Goal: Task Accomplishment & Management: Manage account settings

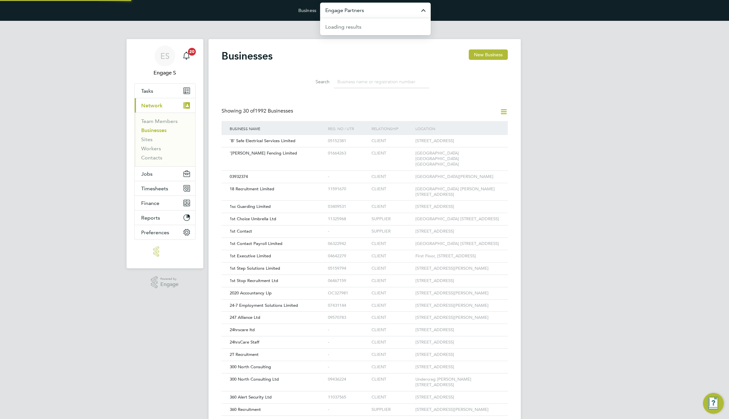
click at [370, 6] on input "Engage Partners" at bounding box center [375, 10] width 111 height 15
click at [369, 8] on input "a" at bounding box center [375, 10] width 111 height 15
click at [367, 40] on span "EHR Limited Demo" at bounding box center [348, 42] width 46 height 8
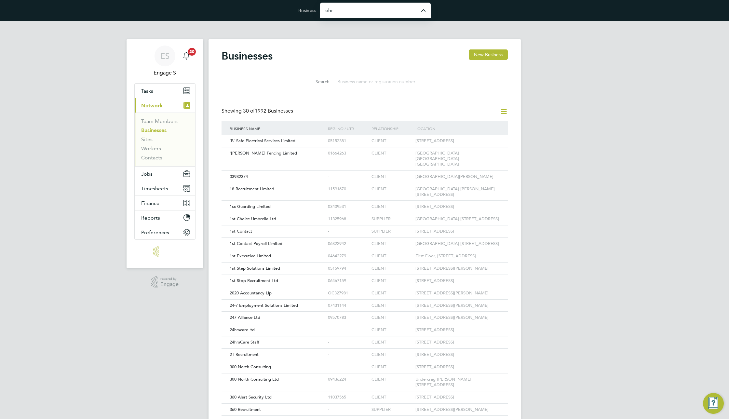
type input "EHR Limited Demo"
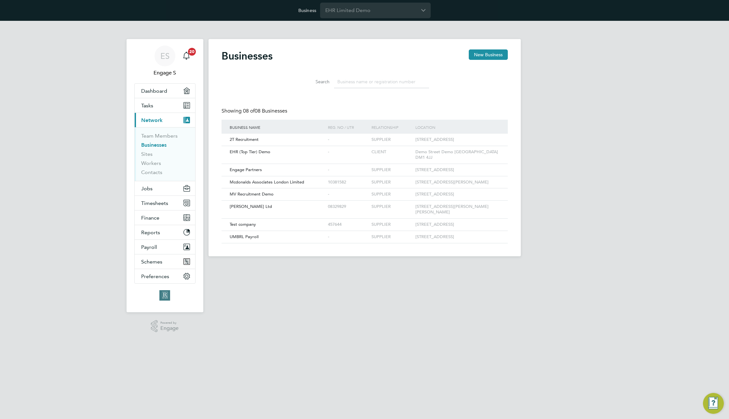
click at [572, 44] on div "ES Engage S Notifications 20 Applications: Dashboard Tasks Current page: Networ…" at bounding box center [364, 144] width 729 height 246
click at [154, 203] on span "Timesheets" at bounding box center [154, 203] width 27 height 6
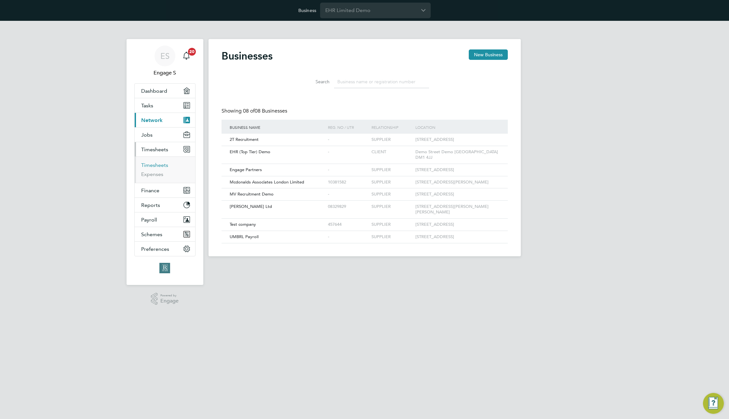
click at [153, 165] on link "Timesheets" at bounding box center [154, 165] width 27 height 6
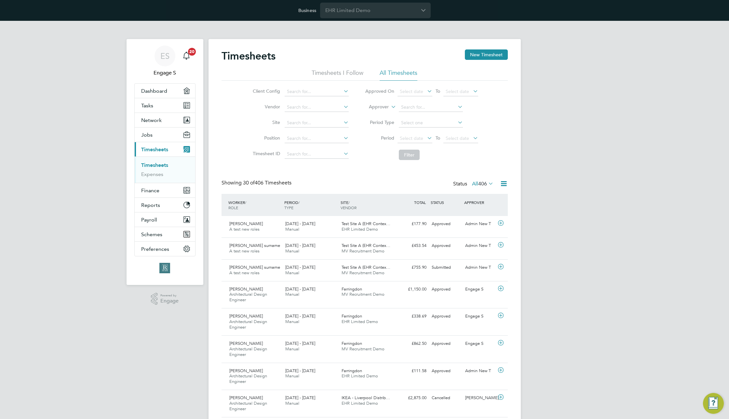
scroll to position [17, 57]
click at [484, 185] on span "406" at bounding box center [482, 184] width 9 height 7
click at [479, 213] on li "Submitted" at bounding box center [478, 213] width 30 height 9
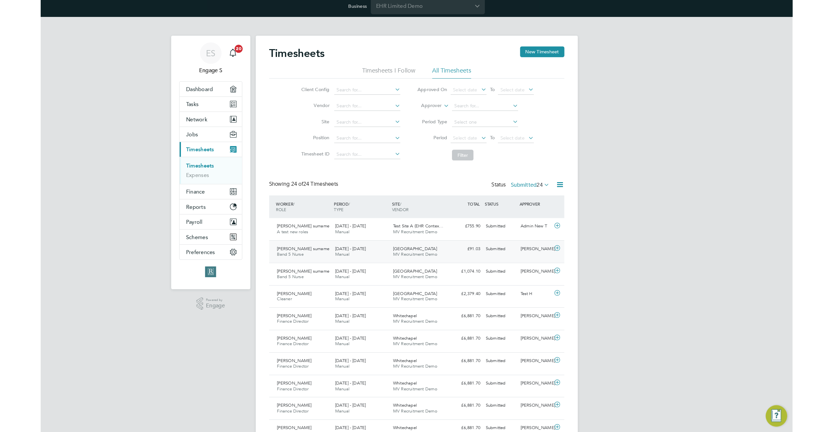
scroll to position [0, 0]
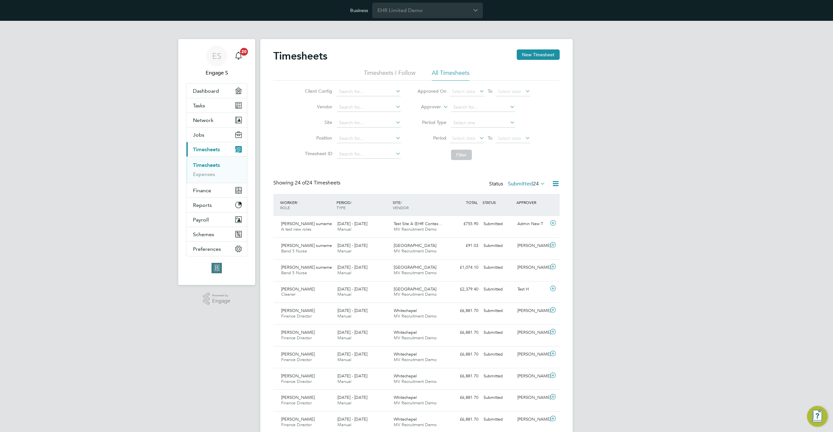
click at [526, 184] on label "Submitted 24" at bounding box center [526, 184] width 37 height 7
click at [513, 194] on li "All" at bounding box center [522, 195] width 30 height 9
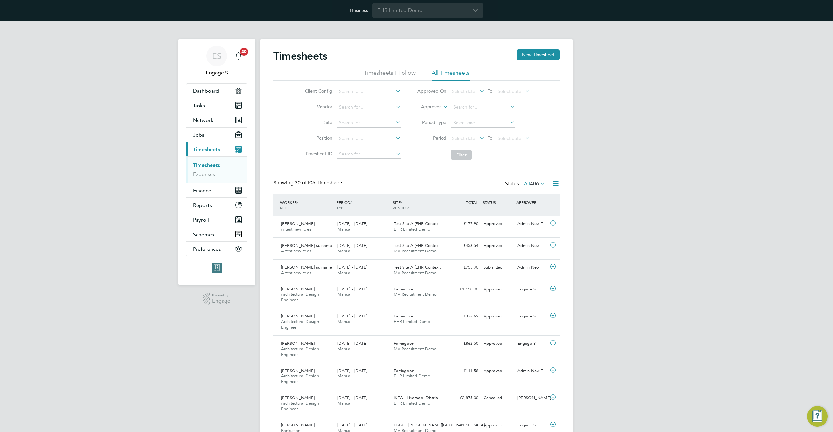
scroll to position [17, 57]
click at [222, 249] on button "Preferences" at bounding box center [216, 249] width 61 height 14
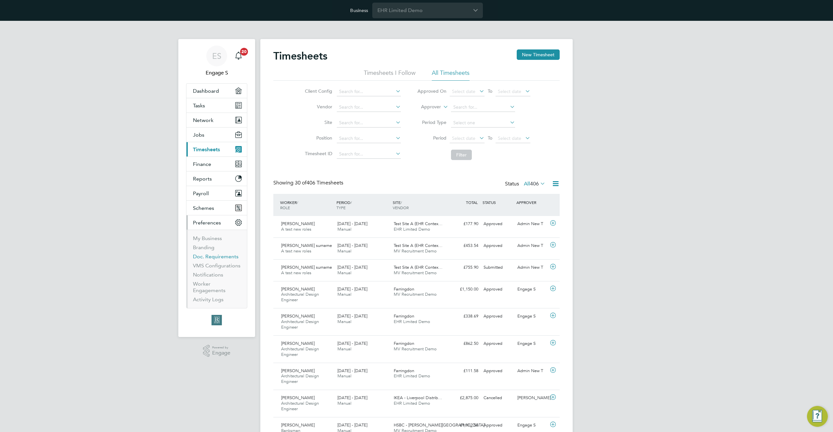
click at [216, 257] on link "Doc. Requirements" at bounding box center [216, 257] width 46 height 6
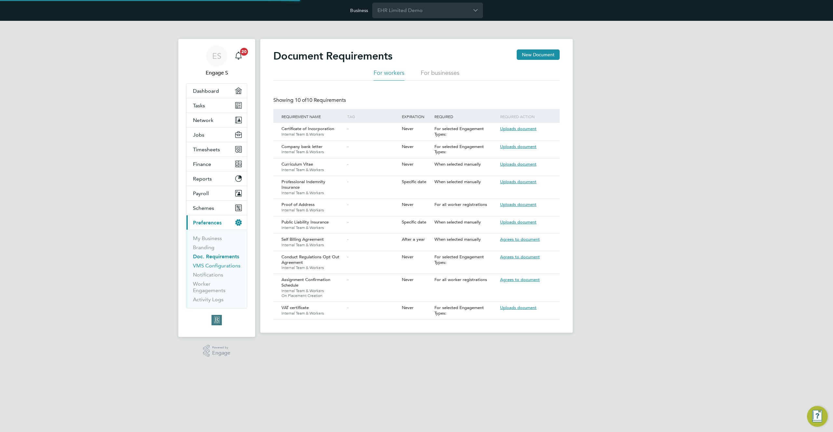
click at [217, 264] on link "VMS Configurations" at bounding box center [217, 266] width 48 height 6
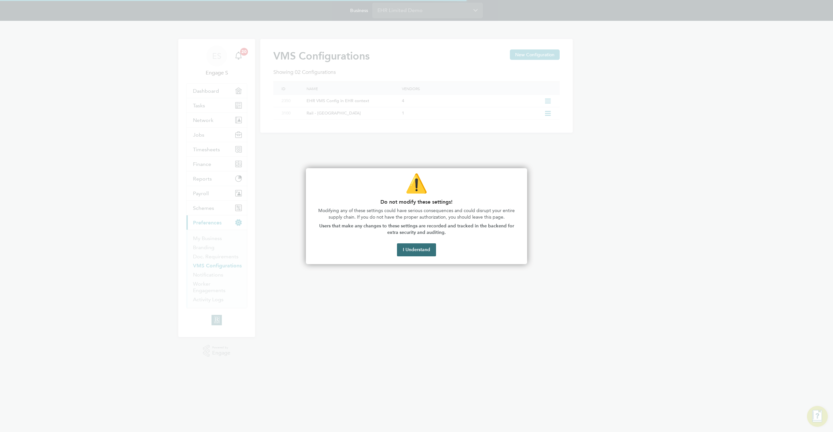
click at [417, 250] on button "I Understand" at bounding box center [416, 249] width 39 height 13
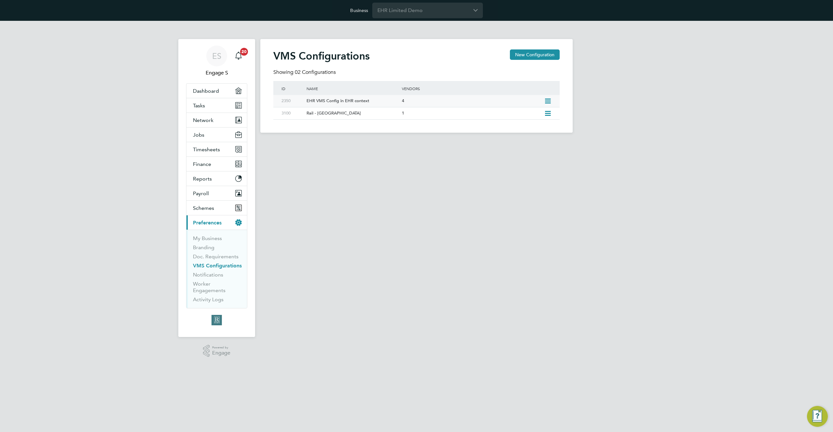
click at [550, 103] on icon at bounding box center [548, 101] width 8 height 5
click at [533, 114] on li "Edit VMS Configuration" at bounding box center [519, 115] width 62 height 9
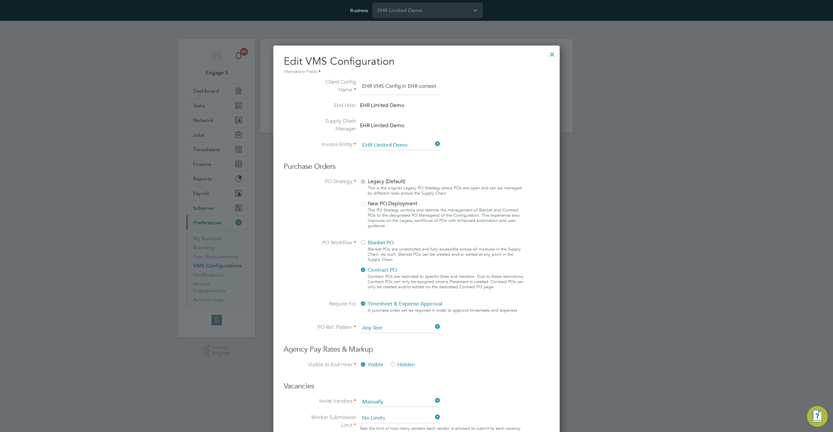
click at [555, 52] on div at bounding box center [552, 53] width 12 height 12
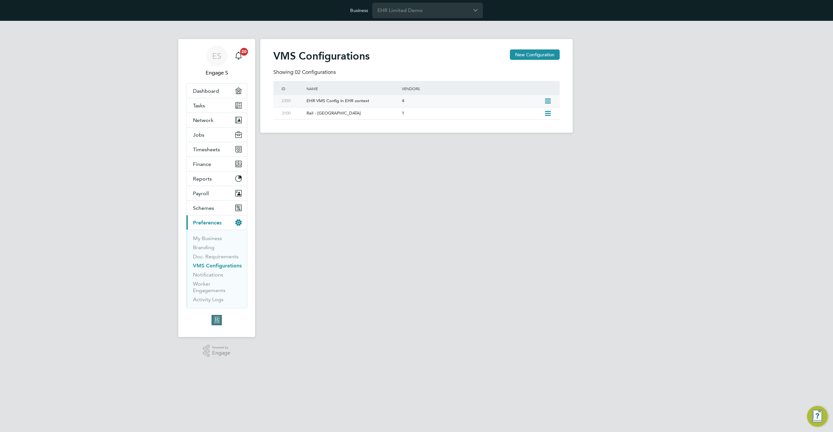
click at [382, 103] on div "EHR VMS Config in EHR context" at bounding box center [351, 101] width 98 height 12
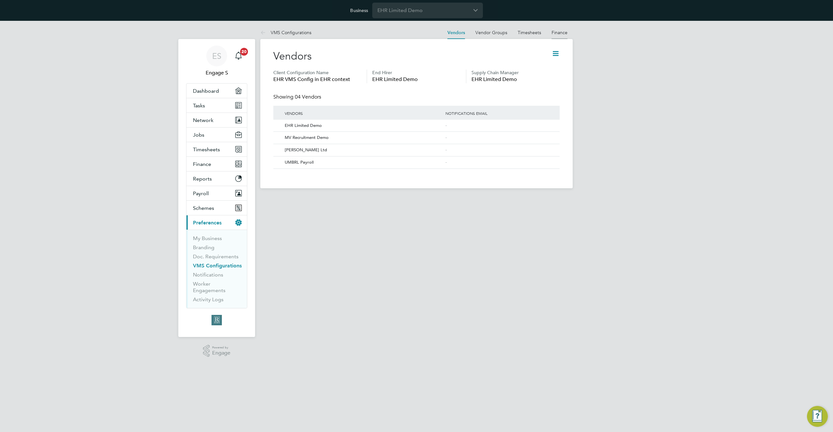
click at [563, 34] on link "Finance" at bounding box center [560, 33] width 16 height 6
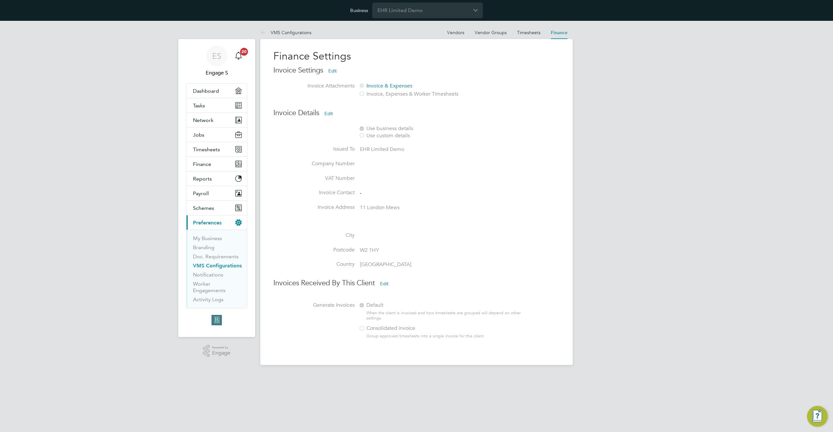
click at [186, 215] on button "Current page: Preferences" at bounding box center [216, 222] width 61 height 14
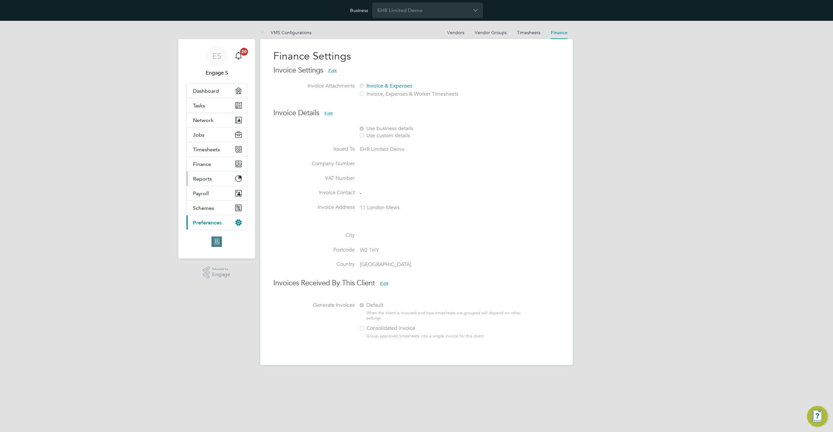
click at [219, 181] on button "Reports" at bounding box center [216, 178] width 61 height 14
click at [214, 166] on button "Finance" at bounding box center [216, 164] width 61 height 14
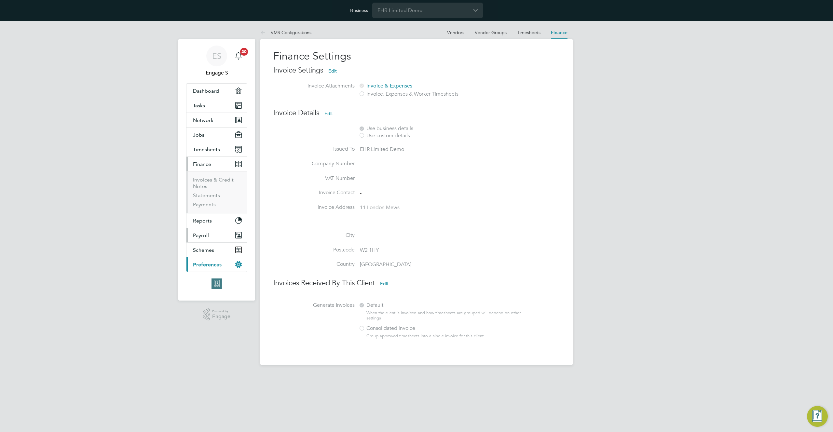
click at [211, 236] on button "Payroll" at bounding box center [216, 235] width 61 height 14
click at [213, 241] on button "Schemes" at bounding box center [216, 243] width 61 height 14
click at [207, 225] on link "Employment Schemes" at bounding box center [208, 227] width 30 height 13
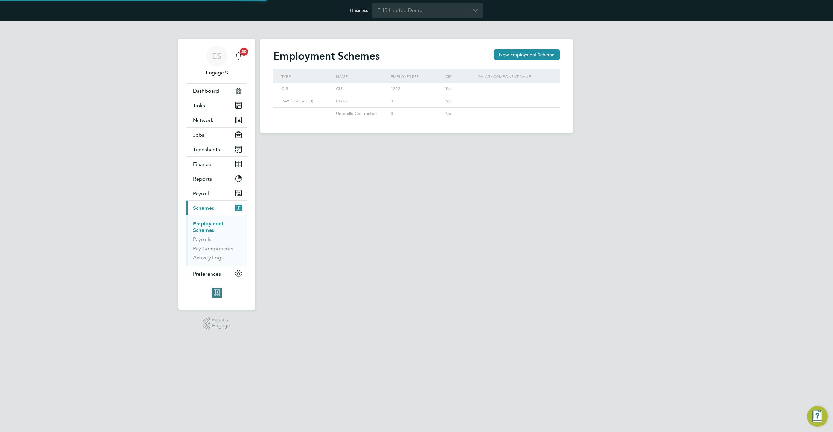
scroll to position [12, 55]
click at [546, 88] on icon at bounding box center [545, 89] width 7 height 8
click at [537, 102] on li "Edit" at bounding box center [537, 104] width 23 height 9
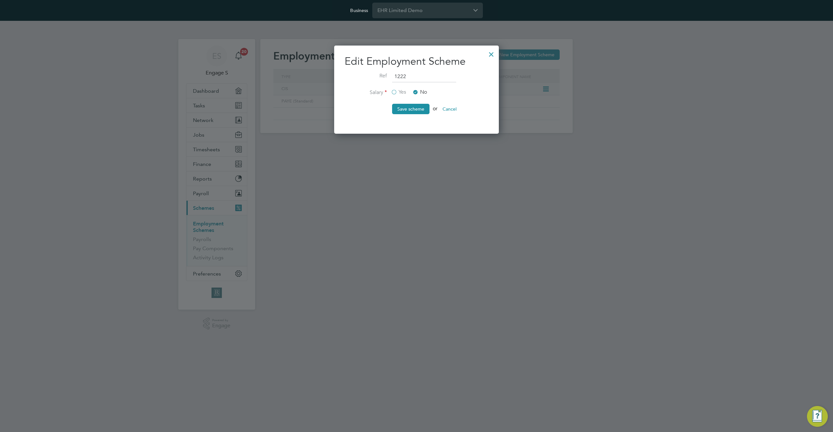
scroll to position [89, 165]
click at [457, 107] on button "Cancel" at bounding box center [449, 109] width 24 height 10
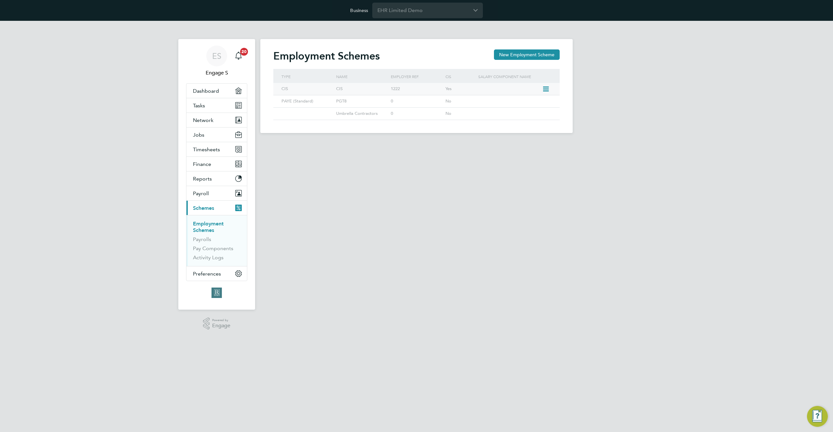
click at [543, 89] on icon at bounding box center [545, 89] width 7 height 8
click at [313, 55] on h2 "Employment Schemes" at bounding box center [326, 55] width 106 height 13
copy h2 "Employment Schemes"
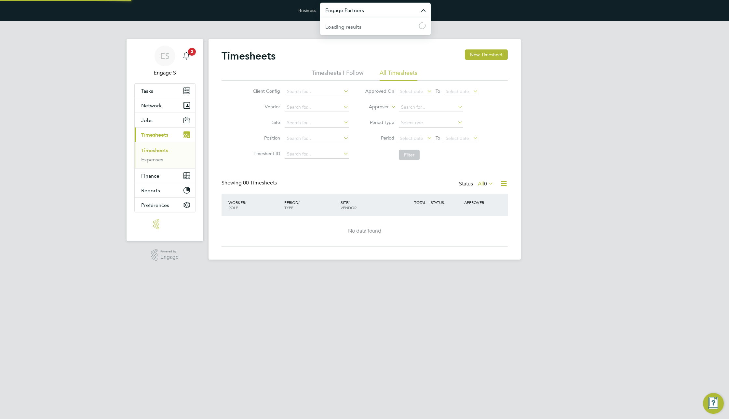
click at [371, 15] on input "Engage Partners" at bounding box center [375, 10] width 111 height 15
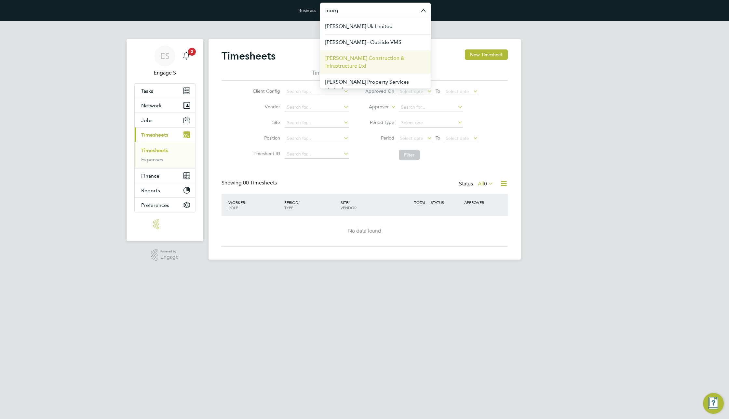
click at [378, 60] on span "[PERSON_NAME] Construction & Infrastructure Ltd" at bounding box center [375, 62] width 100 height 16
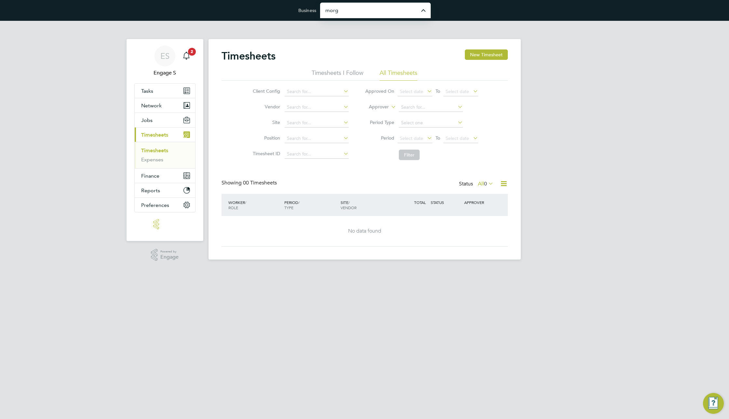
type input "[PERSON_NAME] Construction & Infrastructure Ltd"
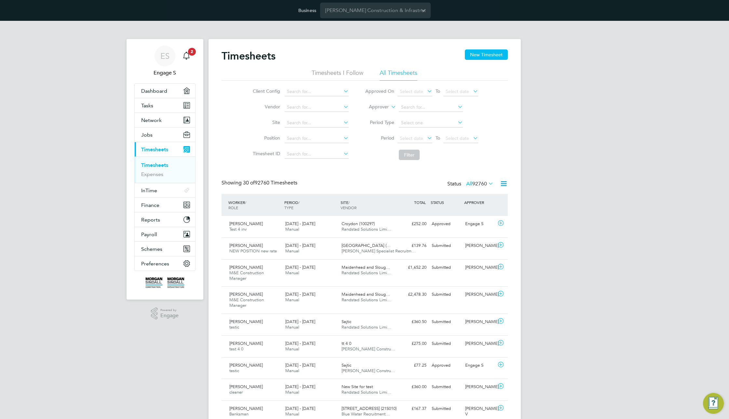
click at [358, 159] on li "Filter" at bounding box center [422, 154] width 130 height 17
drag, startPoint x: 304, startPoint y: 181, endPoint x: 219, endPoint y: 166, distance: 86.2
drag, startPoint x: 273, startPoint y: 173, endPoint x: 394, endPoint y: 169, distance: 120.5
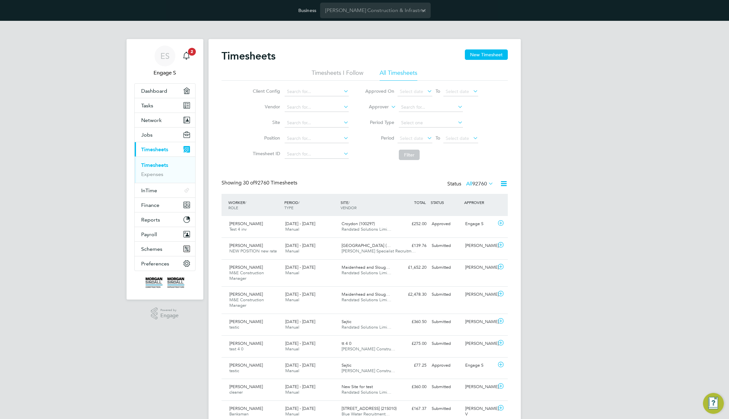
click at [485, 184] on span "92760" at bounding box center [480, 184] width 15 height 7
click at [476, 213] on li "Submitted" at bounding box center [470, 213] width 30 height 9
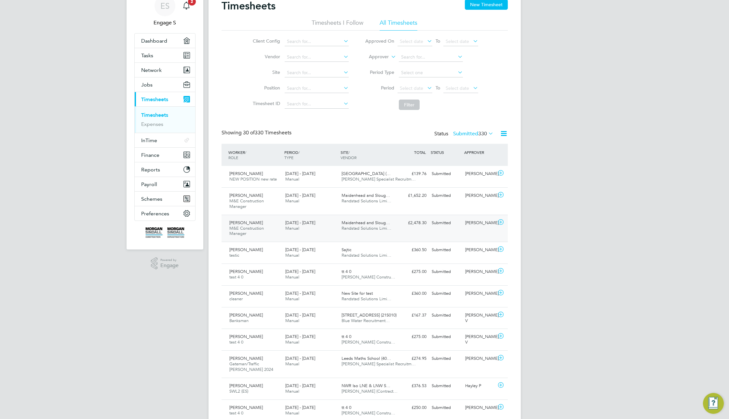
click at [397, 237] on div "Daniel S M&E Construction Manager 14 - 20 Jun 2025 14 - 20 Jun 2025 Manual Maid…" at bounding box center [365, 228] width 286 height 27
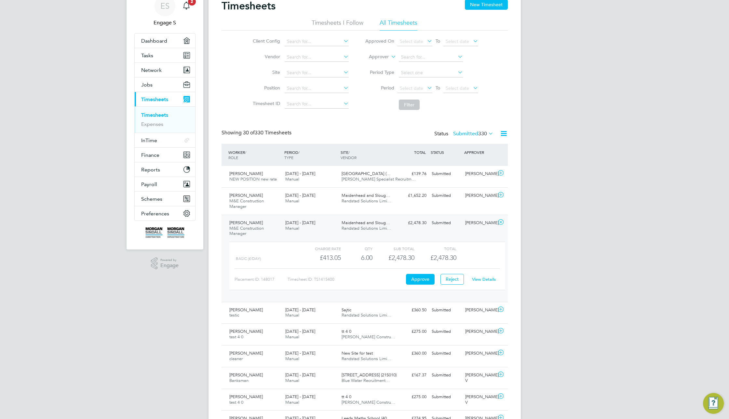
click at [487, 278] on link "View Details" at bounding box center [484, 280] width 24 height 6
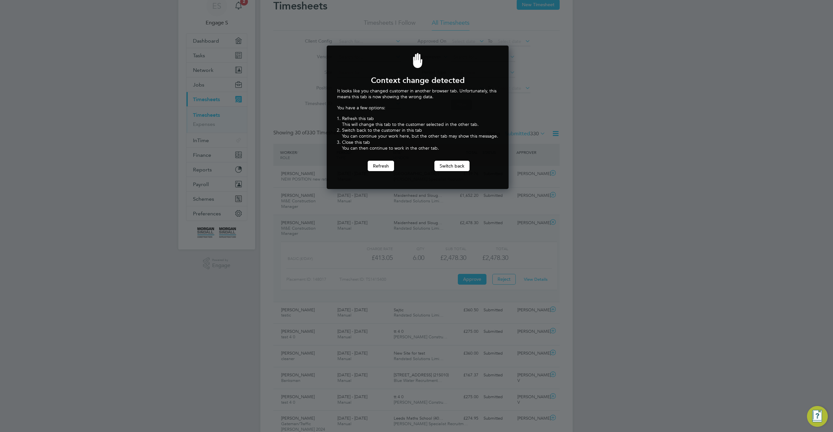
scroll to position [144, 180]
click at [539, 39] on div at bounding box center [416, 216] width 833 height 432
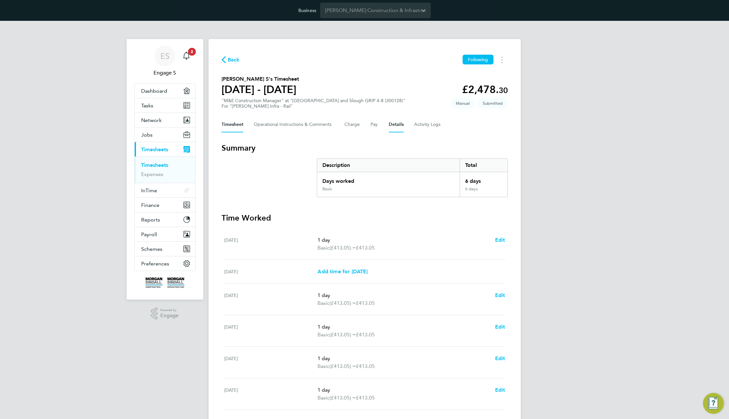
drag, startPoint x: 397, startPoint y: 125, endPoint x: 395, endPoint y: 128, distance: 3.4
click at [396, 125] on button "Details" at bounding box center [396, 125] width 15 height 16
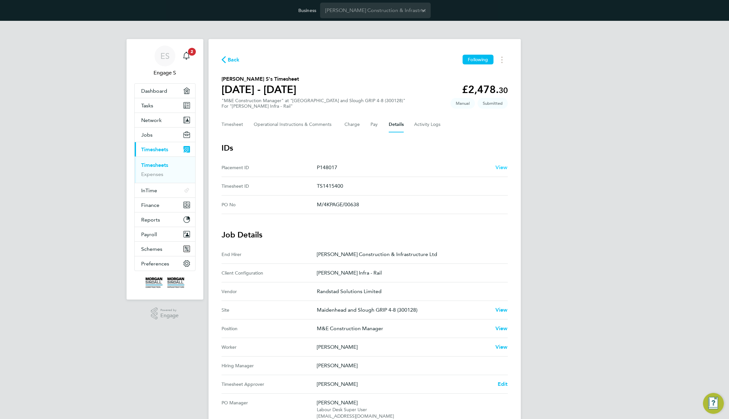
click at [501, 168] on span "View" at bounding box center [502, 167] width 12 height 6
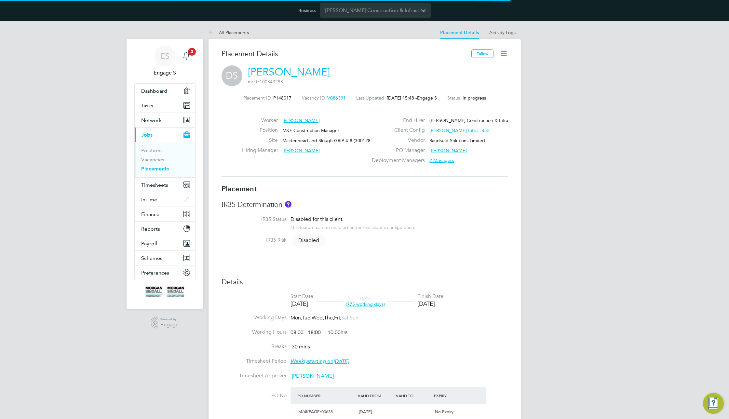
click at [462, 143] on div "Vendor Randstad Solutions Limited" at bounding box center [440, 142] width 140 height 10
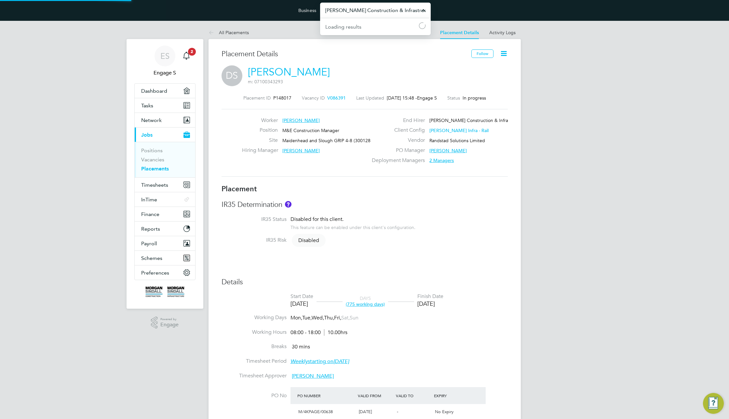
click at [402, 13] on input "[PERSON_NAME] Construction & Infrastructure Ltd" at bounding box center [375, 10] width 111 height 15
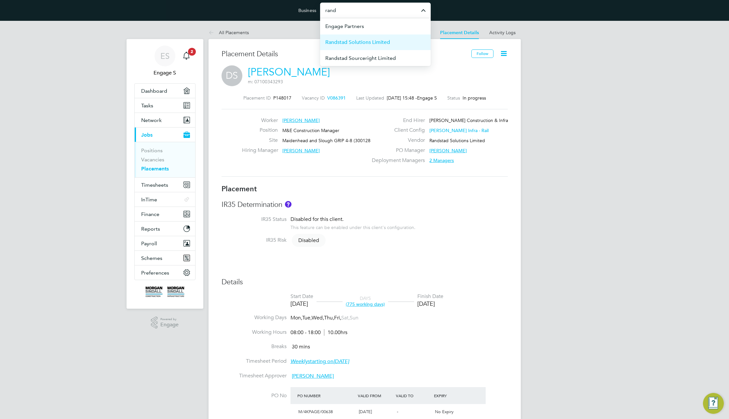
click at [385, 42] on span "Randstad Solutions Limited" at bounding box center [357, 42] width 65 height 8
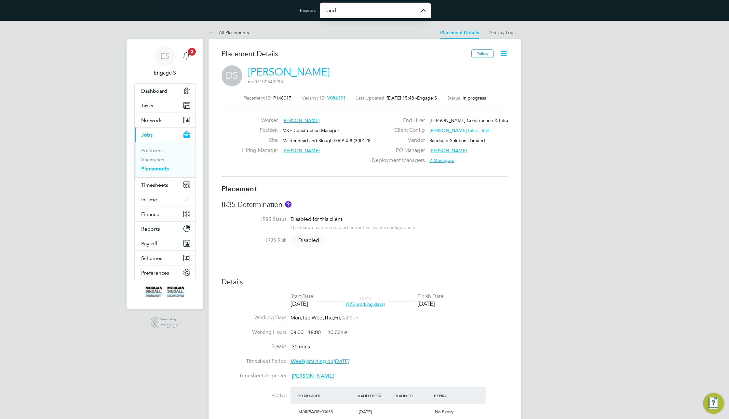
type input "Randstad Solutions Limited"
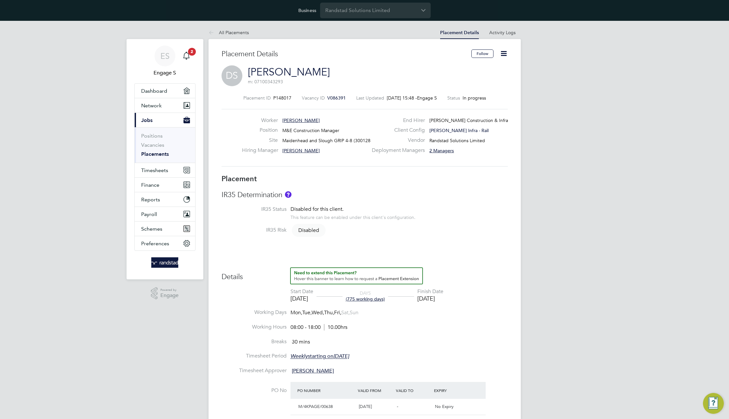
click at [506, 55] on icon at bounding box center [504, 53] width 8 height 8
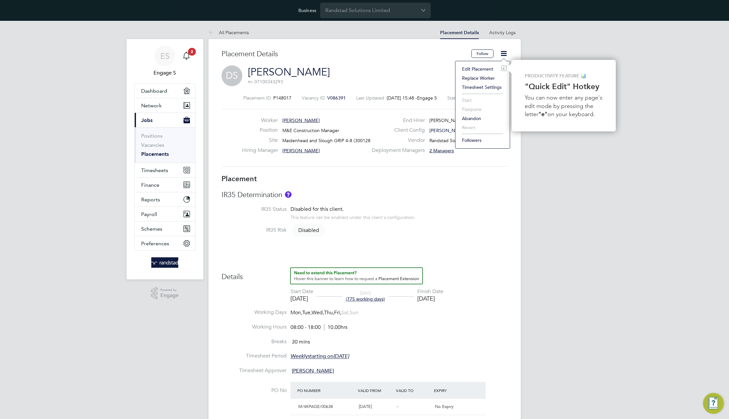
click at [277, 70] on link "[PERSON_NAME]" at bounding box center [289, 72] width 82 height 13
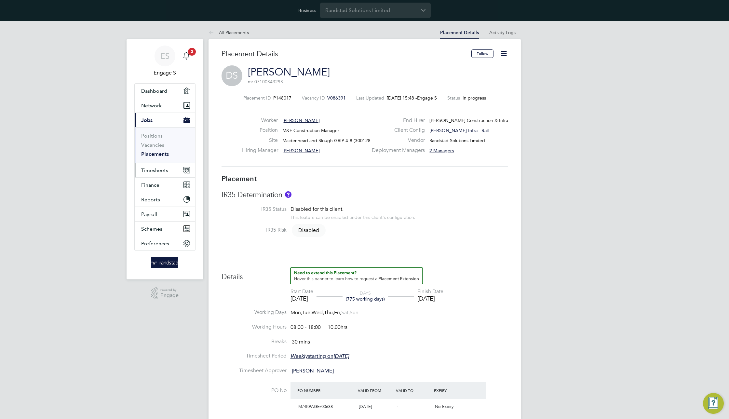
click at [160, 171] on span "Timesheets" at bounding box center [154, 170] width 27 height 6
click at [154, 150] on link "Timesheets" at bounding box center [154, 150] width 27 height 6
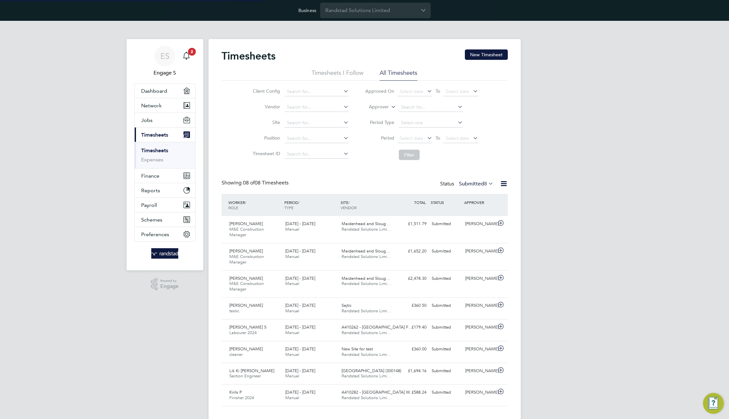
scroll to position [22, 57]
click at [385, 109] on label "Approver" at bounding box center [374, 107] width 29 height 7
click at [379, 114] on li "Worker" at bounding box center [373, 114] width 32 height 8
click at [415, 108] on input at bounding box center [431, 107] width 64 height 9
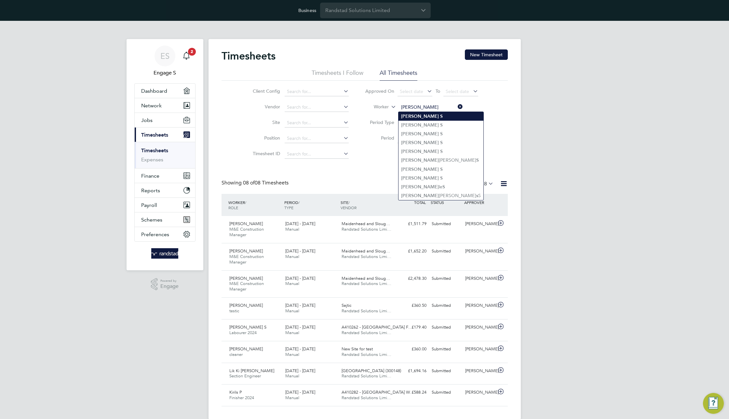
click at [414, 115] on b "Daniel" at bounding box center [420, 117] width 38 height 6
type input "[PERSON_NAME]"
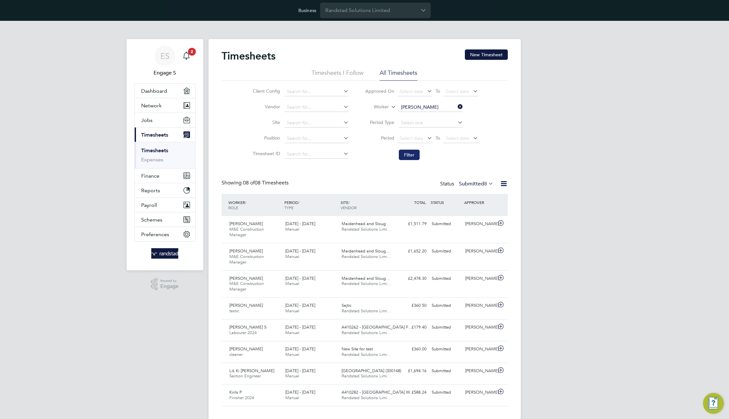
click at [408, 154] on button "Filter" at bounding box center [409, 155] width 21 height 10
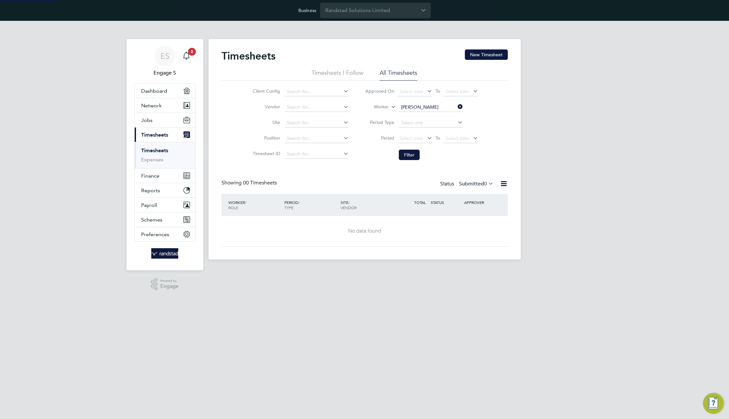
click at [484, 183] on span "0" at bounding box center [485, 184] width 3 height 7
click at [477, 196] on li "All" at bounding box center [477, 195] width 30 height 9
click at [422, 106] on input at bounding box center [431, 107] width 64 height 9
click at [413, 154] on button "Filter" at bounding box center [409, 155] width 21 height 10
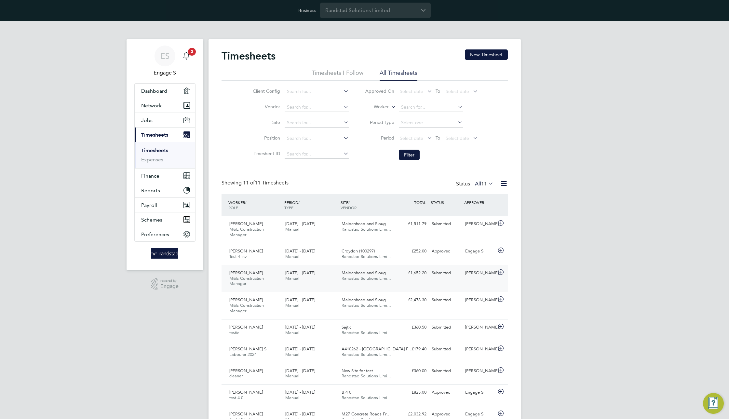
click at [309, 276] on div "21 - 27 Jun 2025 Manual" at bounding box center [311, 276] width 56 height 16
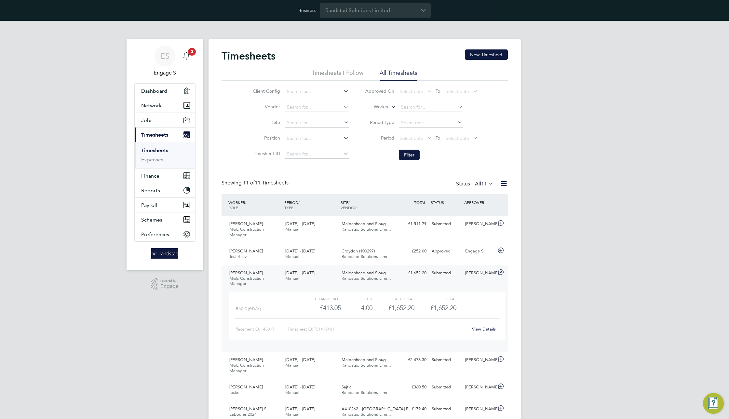
click at [487, 329] on link "View Details" at bounding box center [484, 329] width 24 height 6
click at [439, 229] on div "Submitted" at bounding box center [446, 224] width 34 height 11
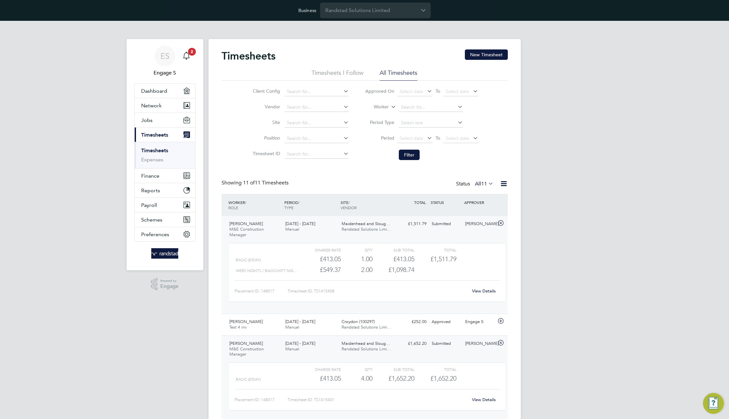
click at [484, 290] on link "View Details" at bounding box center [484, 291] width 24 height 6
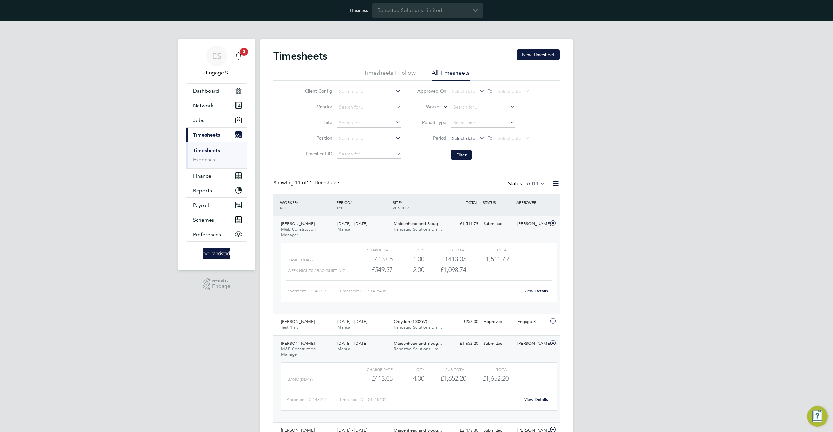
click at [462, 138] on span "Select date" at bounding box center [463, 138] width 23 height 6
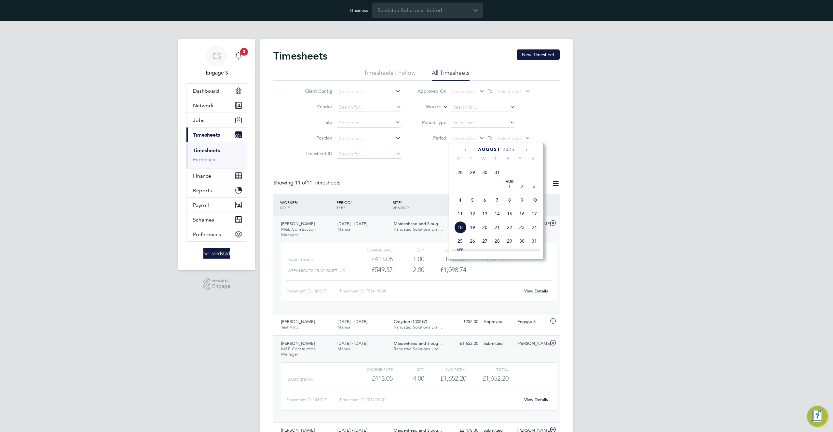
scroll to position [198, 0]
click at [484, 186] on span "30" at bounding box center [485, 182] width 12 height 12
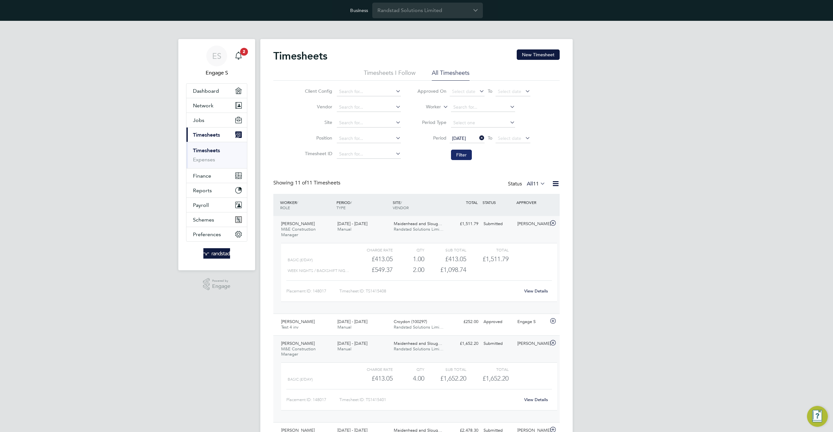
click at [461, 155] on button "Filter" at bounding box center [461, 155] width 21 height 10
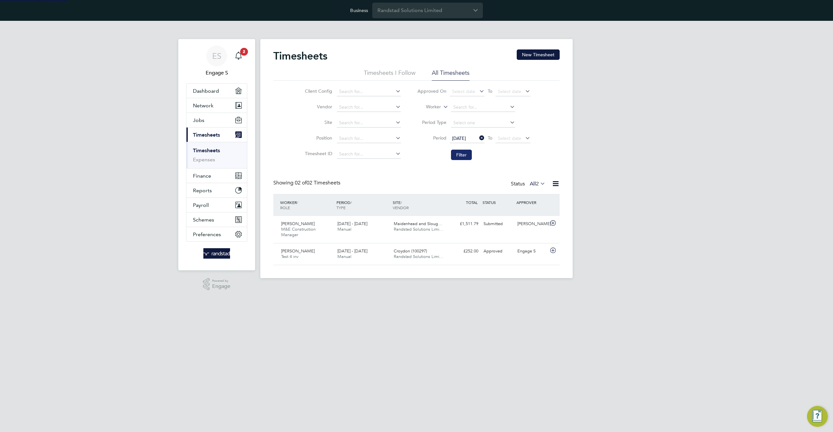
scroll to position [17, 57]
click at [444, 232] on div "Maidenhead and Sloug… Randstad Solutions Limi…" at bounding box center [419, 227] width 56 height 16
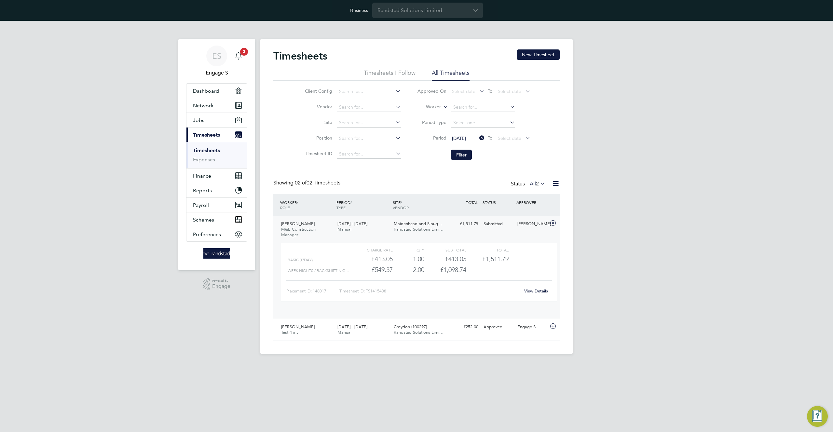
scroll to position [11, 63]
click at [537, 290] on link "View Details" at bounding box center [536, 291] width 24 height 6
click at [463, 141] on span "30 Jul 2025" at bounding box center [467, 138] width 35 height 9
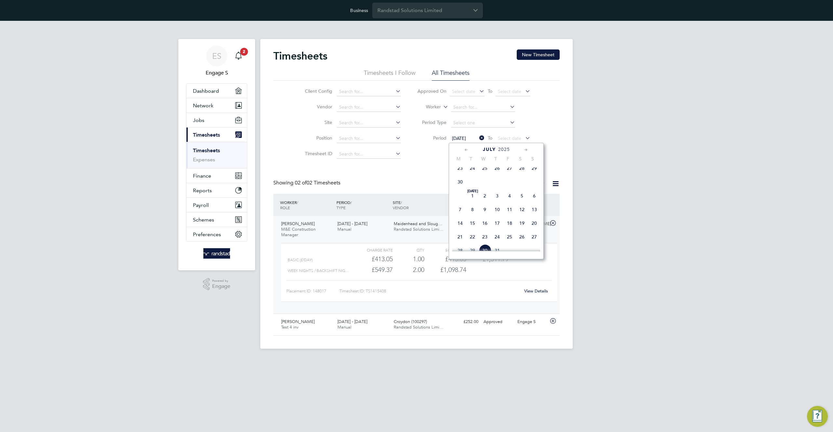
scroll to position [254, 0]
click at [461, 173] on span "14" at bounding box center [460, 167] width 12 height 12
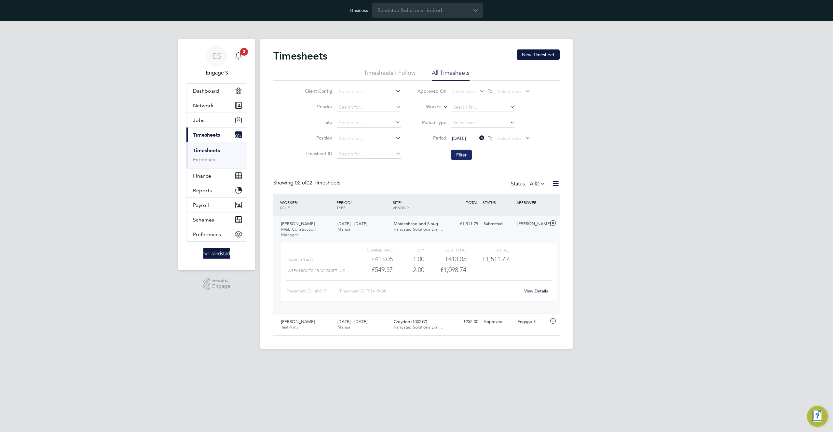
click at [464, 158] on button "Filter" at bounding box center [461, 155] width 21 height 10
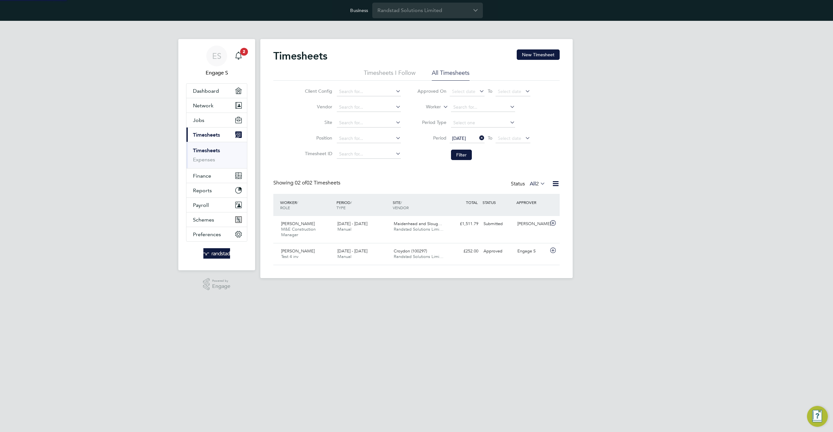
scroll to position [17, 57]
click at [478, 137] on icon at bounding box center [478, 137] width 0 height 9
click at [462, 159] on button "Filter" at bounding box center [461, 155] width 21 height 10
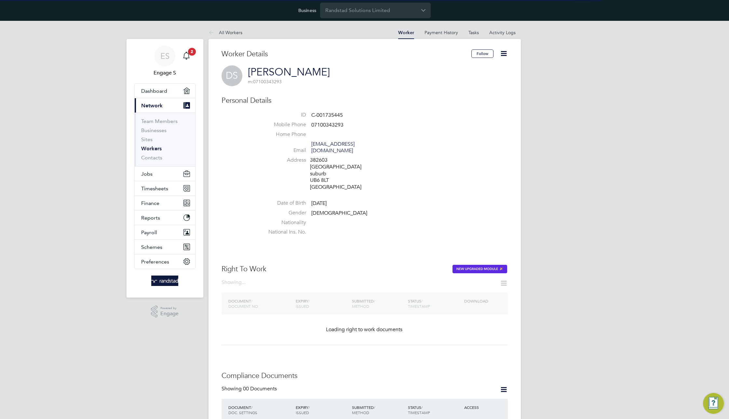
click at [504, 54] on icon at bounding box center [504, 53] width 8 height 8
click at [436, 114] on li "Impersonate" at bounding box center [466, 114] width 81 height 9
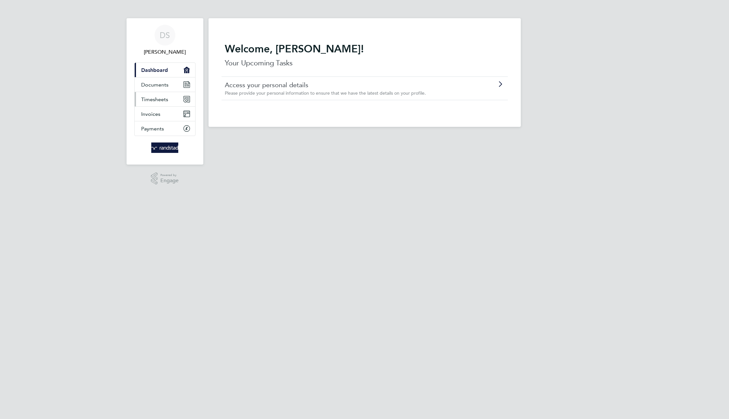
click at [164, 94] on link "Timesheets" at bounding box center [165, 99] width 61 height 14
click at [163, 99] on span "Timesheets" at bounding box center [154, 99] width 27 height 6
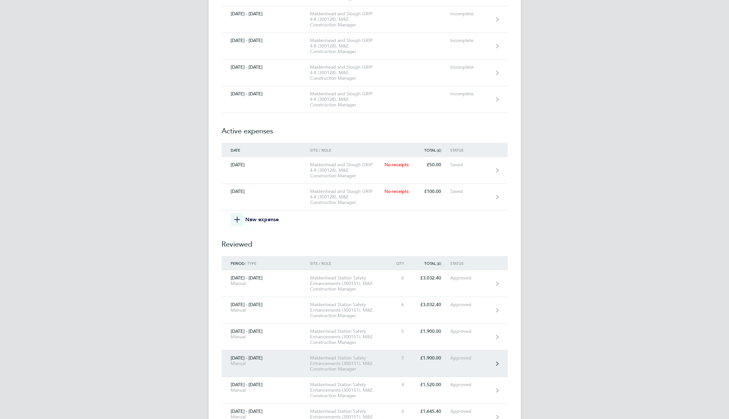
scroll to position [2134, 0]
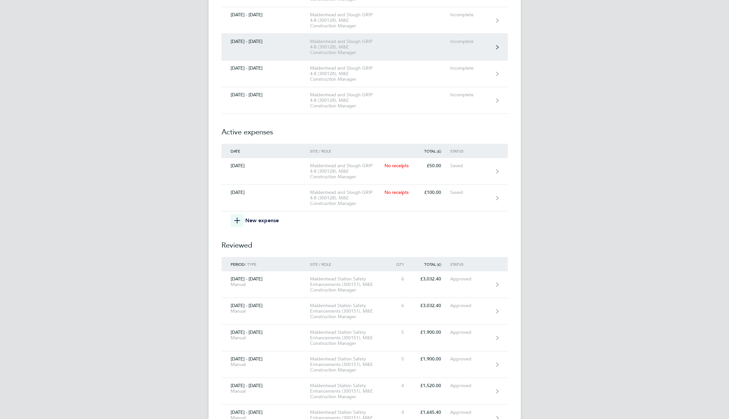
click at [395, 40] on link "[DATE] - [DATE] [GEOGRAPHIC_DATA] and Slough GRIP 4-8 (300128), M&E Constructio…" at bounding box center [365, 47] width 286 height 27
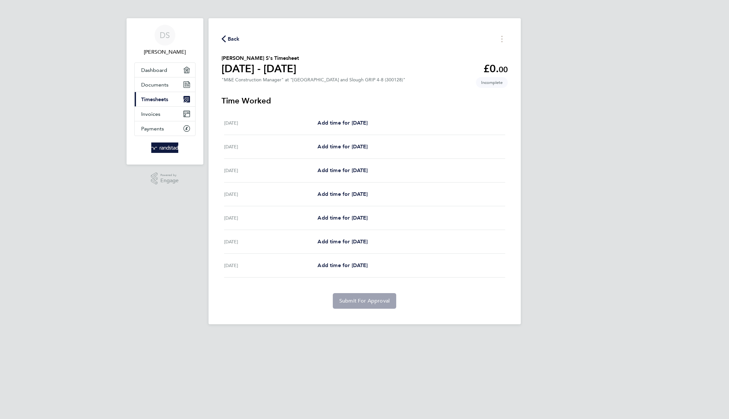
click at [382, 145] on div "Add time for [DATE] Add time for [DATE]" at bounding box center [411, 147] width 187 height 8
click at [368, 148] on span "Add time for [DATE]" at bounding box center [343, 147] width 50 height 6
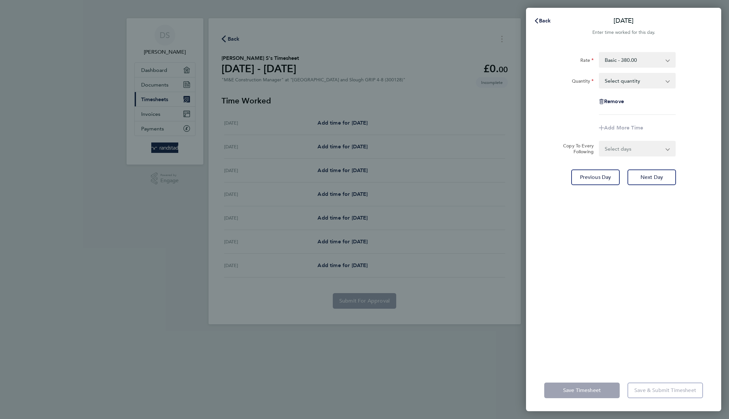
click at [642, 80] on select "Select quantity 0.5 1" at bounding box center [634, 81] width 68 height 14
select select "1"
click at [600, 74] on select "Select quantity 0.5 1" at bounding box center [634, 81] width 68 height 14
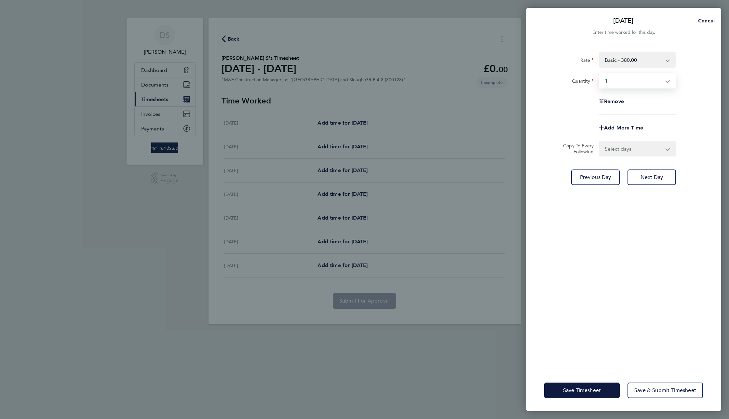
click at [653, 60] on select "Basic - 380.00 weekends - 505.40 week nights / backshift nights - 505.40 Xmas d…" at bounding box center [634, 60] width 68 height 14
click at [661, 146] on select "Select days Day [DATE] [DATE] [DATE] [DATE] [DATE]" at bounding box center [634, 149] width 68 height 14
select select "MO"
click at [600, 142] on select "Select days Day [DATE] [DATE] [DATE] [DATE] [DATE]" at bounding box center [634, 149] width 68 height 14
select select "[DATE]"
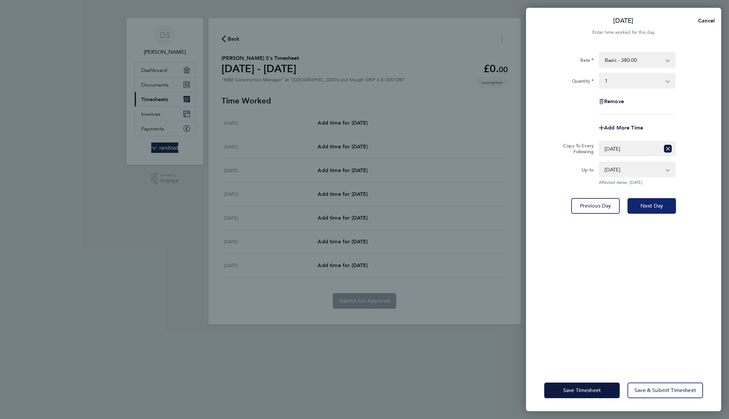
click at [660, 206] on span "Next Day" at bounding box center [652, 206] width 22 height 7
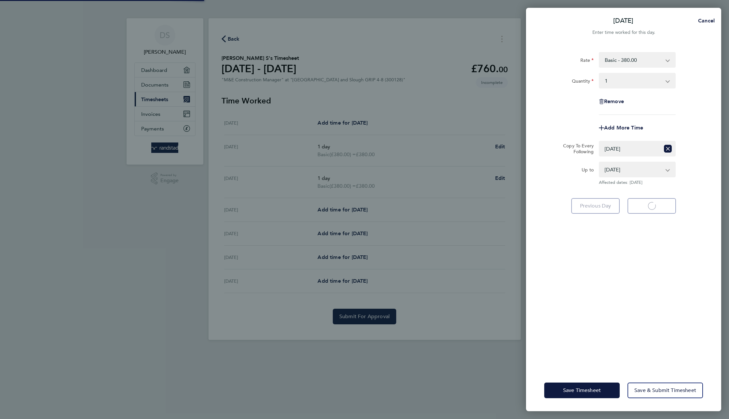
select select "1"
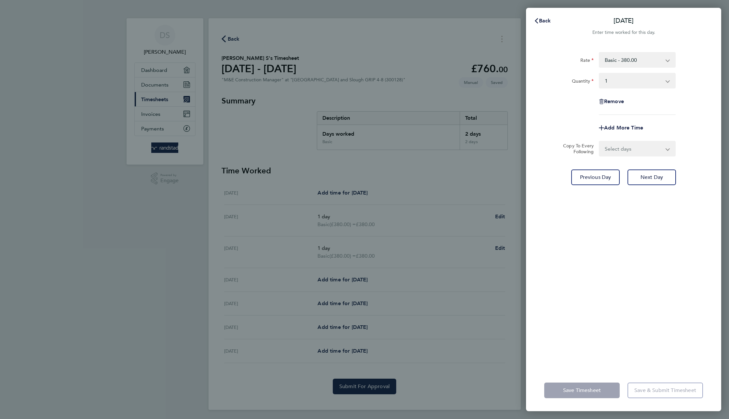
click at [643, 81] on select "Select quantity 0.5 1" at bounding box center [634, 81] width 68 height 14
click at [664, 61] on select "Basic - 380.00 week nights / backshift nights - 505.40 Xmas day / New years day…" at bounding box center [634, 60] width 68 height 14
click at [651, 82] on select "Select quantity 0.5 1" at bounding box center [634, 81] width 68 height 14
select select "1"
click at [600, 74] on select "Select quantity 0.5 1" at bounding box center [634, 81] width 68 height 14
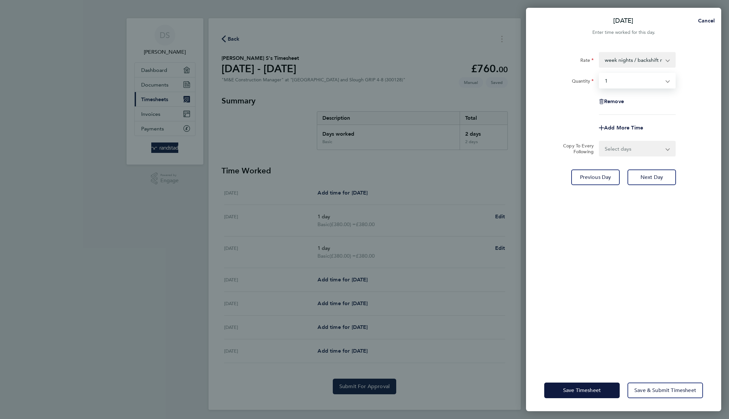
click at [644, 155] on select "Select days Day [DATE] [DATE] [DATE] [DATE]" at bounding box center [634, 149] width 68 height 14
select select "THU"
click at [600, 142] on select "Select days Day Tuesday Wednesday Thursday Friday" at bounding box center [634, 149] width 68 height 14
select select "2025-08-08"
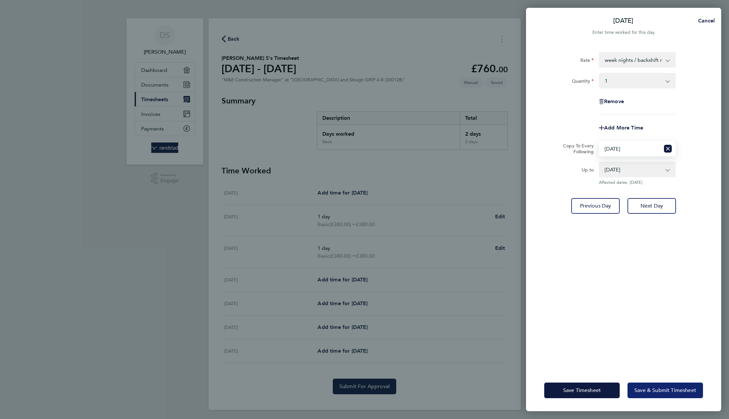
click at [672, 388] on span "Save & Submit Timesheet" at bounding box center [666, 390] width 62 height 7
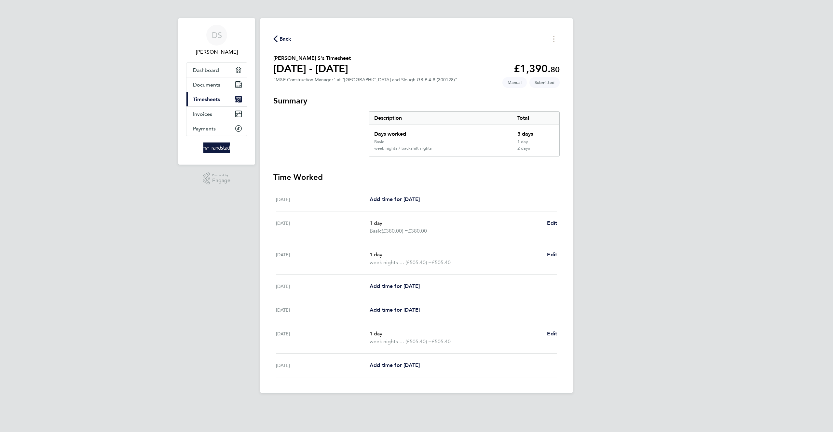
click at [274, 40] on icon "button" at bounding box center [275, 38] width 4 height 7
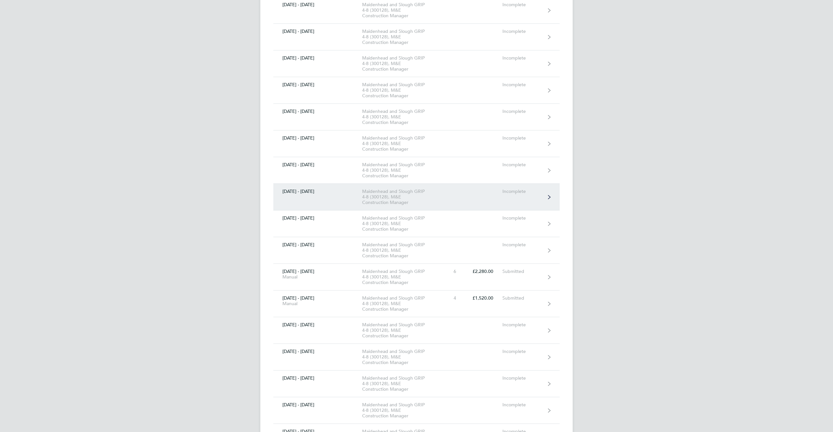
scroll to position [1878, 0]
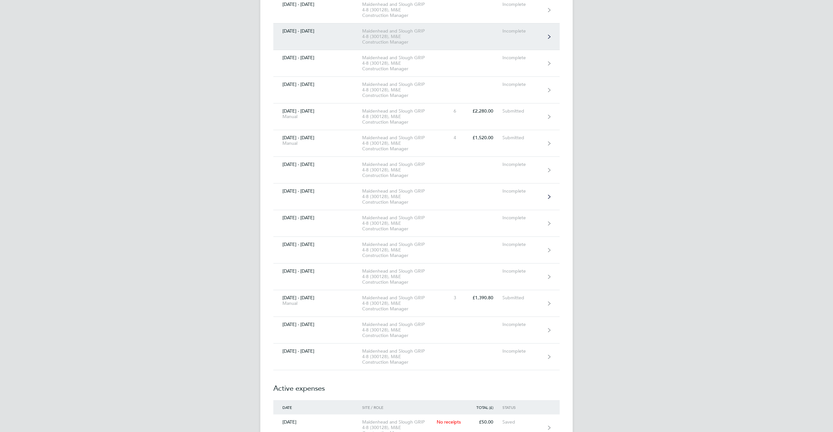
click at [358, 206] on link "05 - 11 Jul 2025 Maidenhead and Slough GRIP 4-8 (300128), M&E Construction Mana…" at bounding box center [416, 197] width 286 height 27
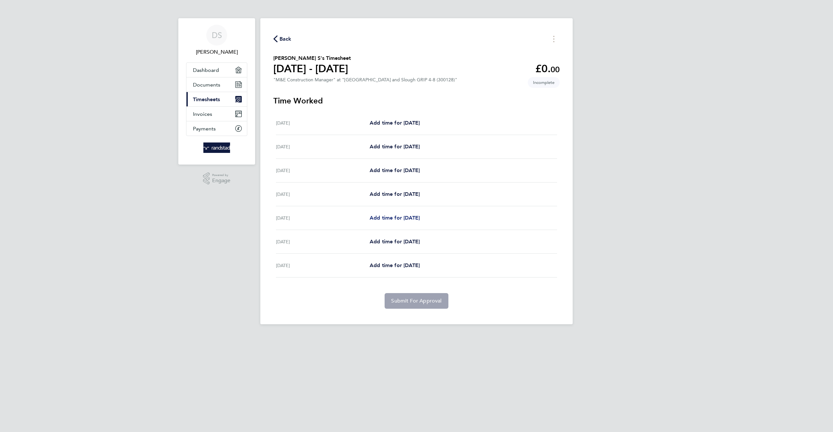
click at [408, 216] on span "Add time for Wed 09 Jul" at bounding box center [395, 218] width 50 height 6
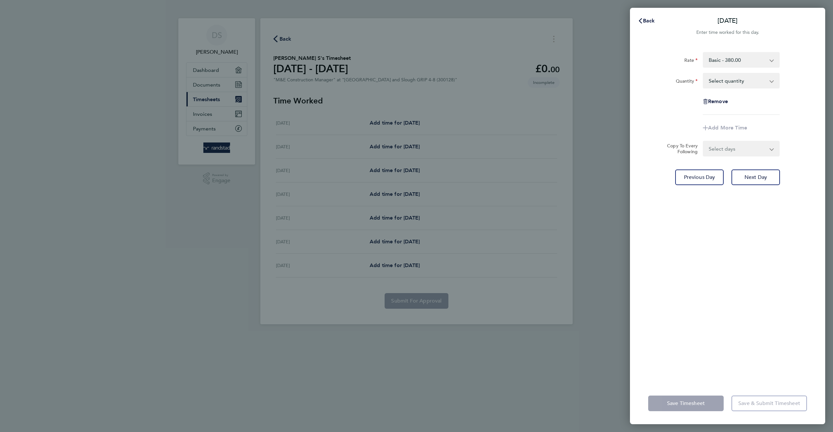
click at [729, 77] on select "Select quantity 0.5 1" at bounding box center [738, 81] width 68 height 14
select select "1"
click at [704, 74] on select "Select quantity 0.5 1" at bounding box center [738, 81] width 68 height 14
click at [729, 147] on select "Select days Day Thursday Friday" at bounding box center [738, 149] width 68 height 14
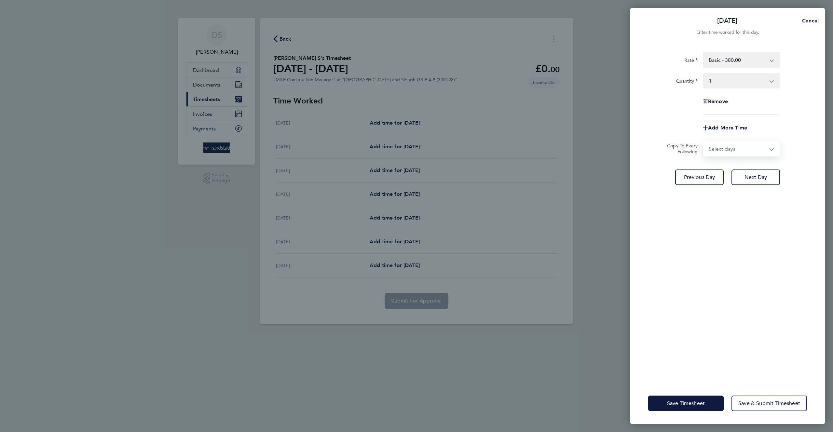
select select "THU"
click at [704, 142] on select "Select days Day Thursday Friday" at bounding box center [738, 149] width 68 height 14
select select "2025-07-11"
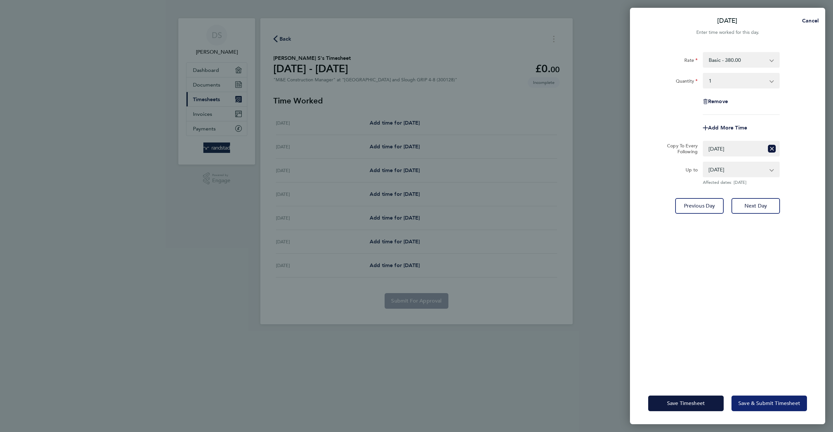
click at [729, 408] on button "Save & Submit Timesheet" at bounding box center [769, 404] width 75 height 16
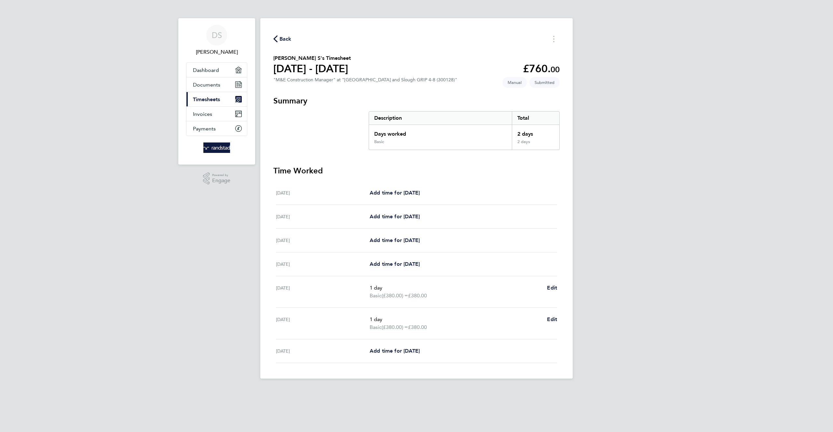
click at [273, 41] on icon "button" at bounding box center [275, 38] width 4 height 7
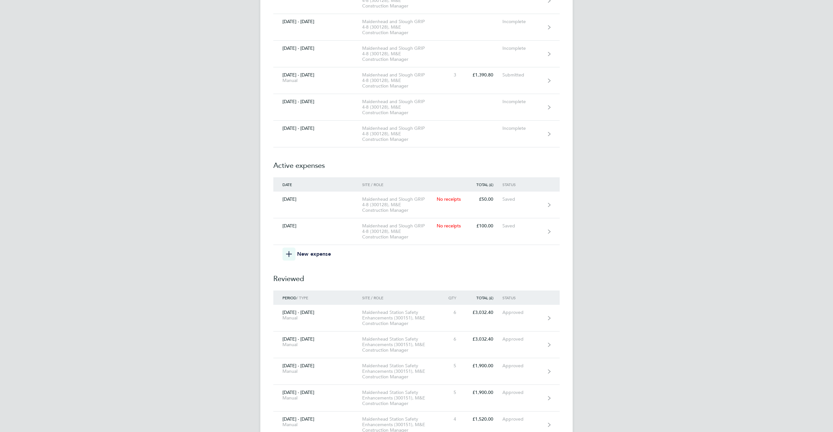
scroll to position [2120, 0]
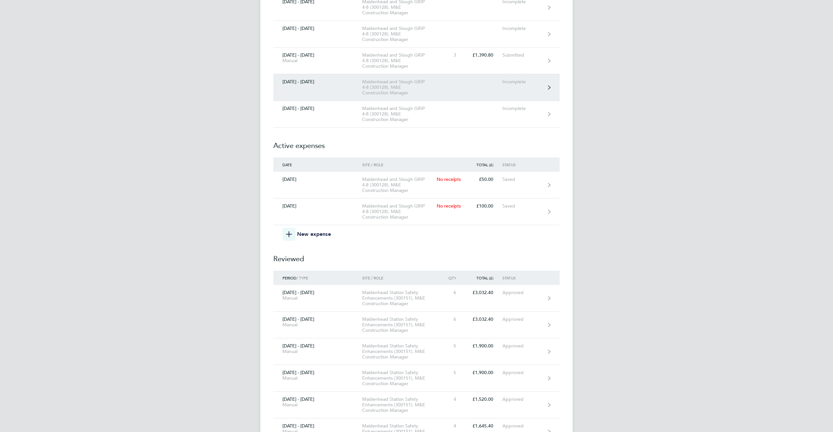
click at [403, 88] on div "Maidenhead and Slough GRIP 4-8 (300128), M&E Construction Manager" at bounding box center [399, 87] width 75 height 17
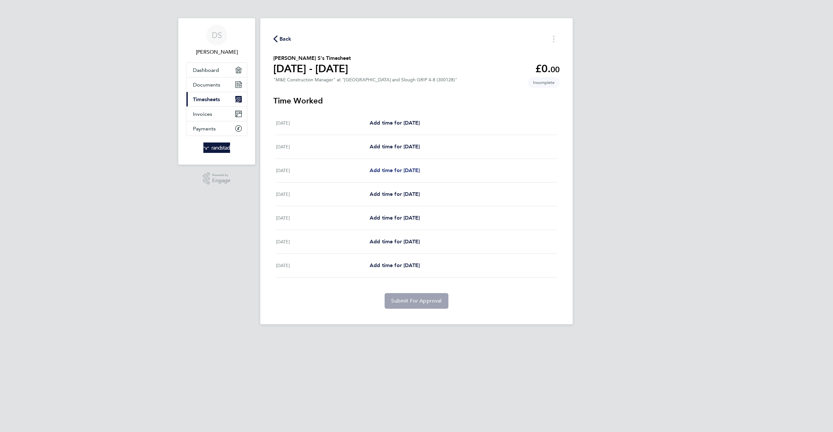
click at [418, 172] on span "Add time for Mon 11 Aug" at bounding box center [395, 170] width 50 height 6
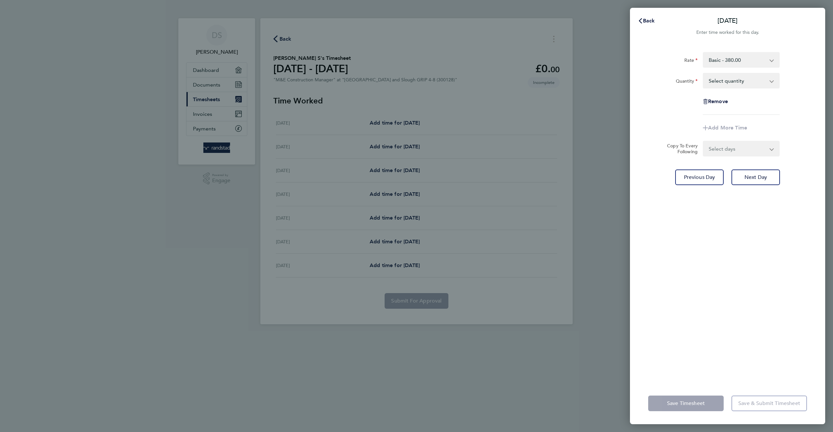
click at [728, 82] on select "Select quantity 0.5 1" at bounding box center [738, 81] width 68 height 14
select select "1"
click at [704, 74] on select "Select quantity 0.5 1" at bounding box center [738, 81] width 68 height 14
click at [729, 151] on select "Select days Day Tuesday Wednesday Thursday Friday" at bounding box center [738, 149] width 68 height 14
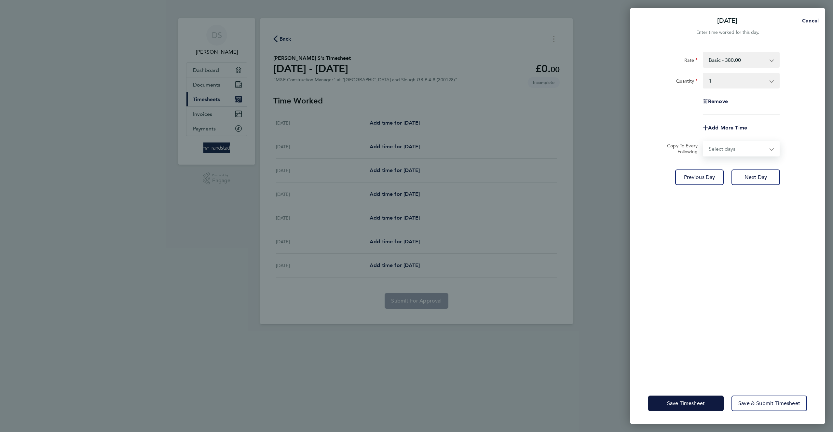
select select "THU"
click at [704, 142] on select "Select days Day Tuesday Wednesday Thursday Friday" at bounding box center [738, 149] width 68 height 14
select select "2025-08-15"
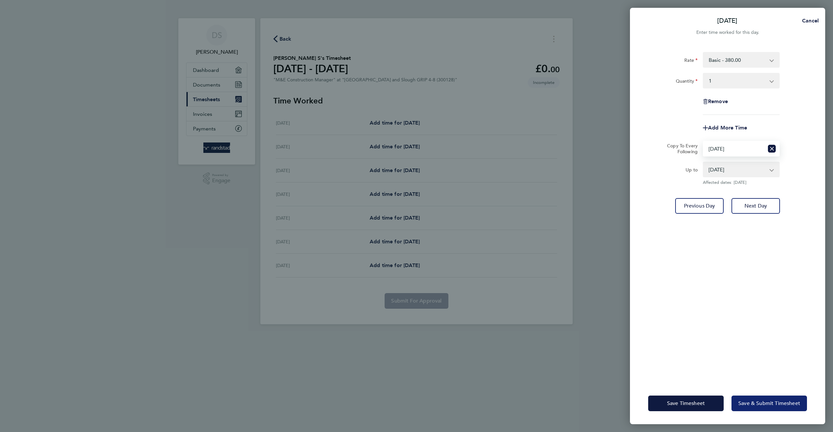
click at [729, 405] on span "Save & Submit Timesheet" at bounding box center [769, 403] width 62 height 7
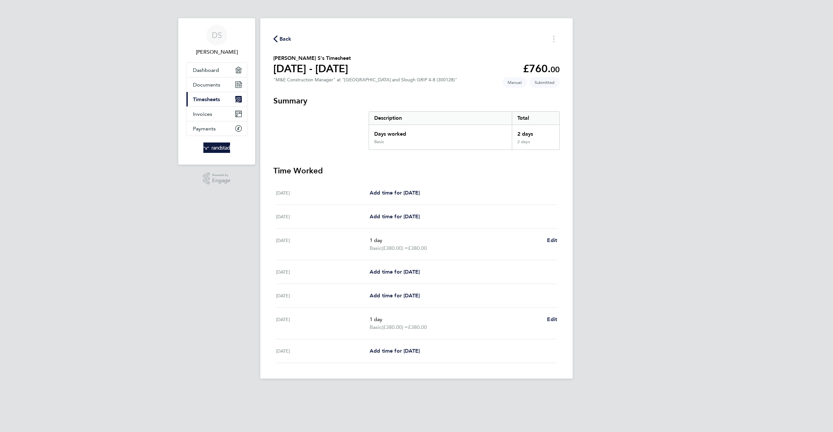
click at [601, 76] on div "DS Daniel S Applications: Dashboard Documents Current page: Timesheets Invoices…" at bounding box center [416, 194] width 833 height 389
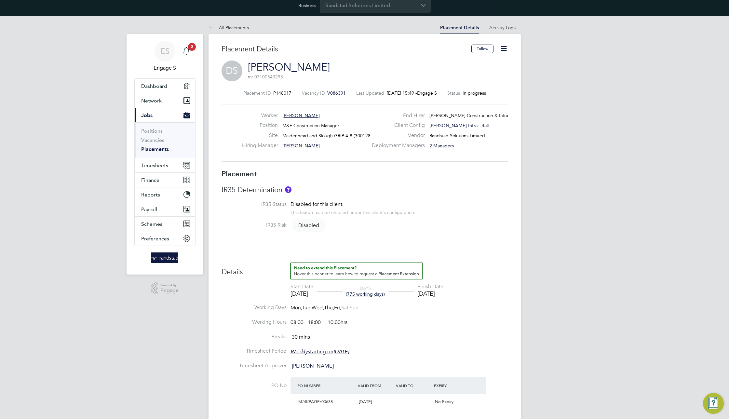
scroll to position [5, 0]
drag, startPoint x: 505, startPoint y: 46, endPoint x: 503, endPoint y: 52, distance: 6.9
click at [505, 47] on icon at bounding box center [504, 48] width 8 height 8
click at [485, 62] on li "Edit Placement e" at bounding box center [483, 63] width 48 height 9
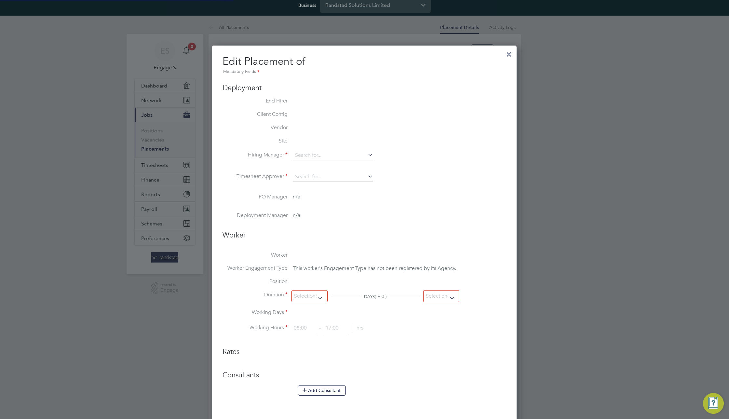
scroll to position [0, 3]
type input "[PERSON_NAME]"
type input "13 Feb 2023"
type input "01 Feb 2026"
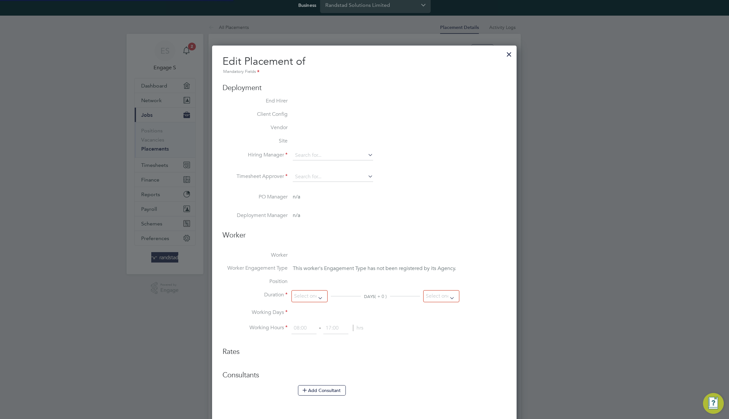
type input "08:00"
type input "18:00"
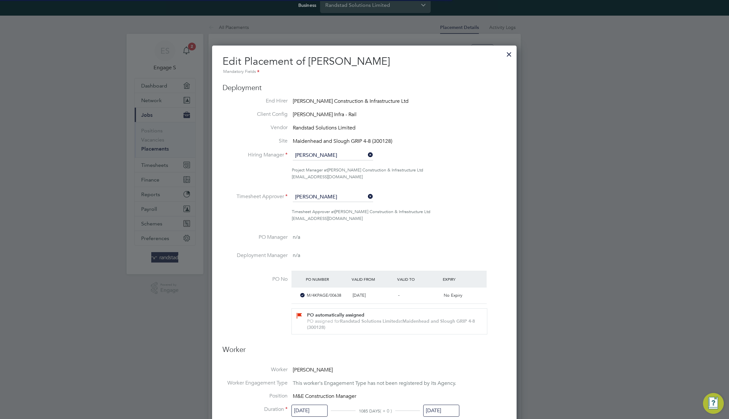
scroll to position [8, 284]
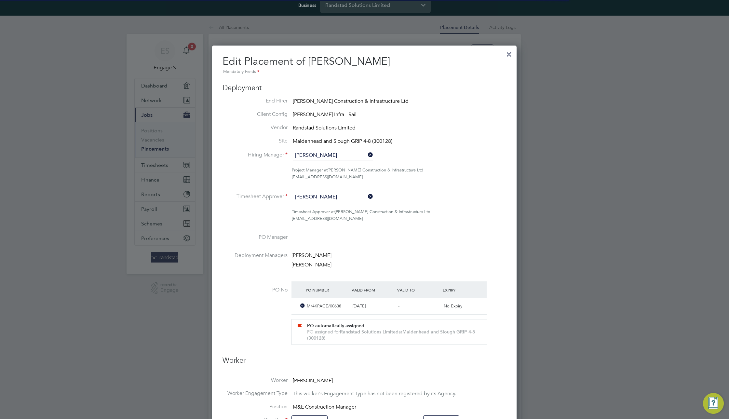
click at [450, 233] on ul "End Hirer Morgan Sindall Construction & Infrastructure Ltd Client Config Morgan…" at bounding box center [365, 226] width 284 height 256
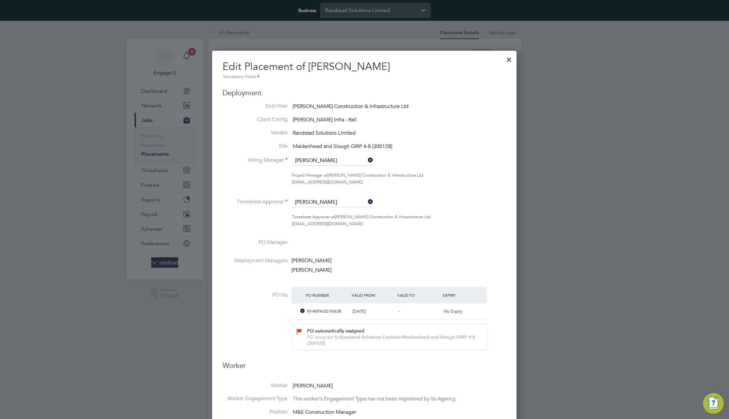
click at [511, 58] on div at bounding box center [509, 58] width 12 height 12
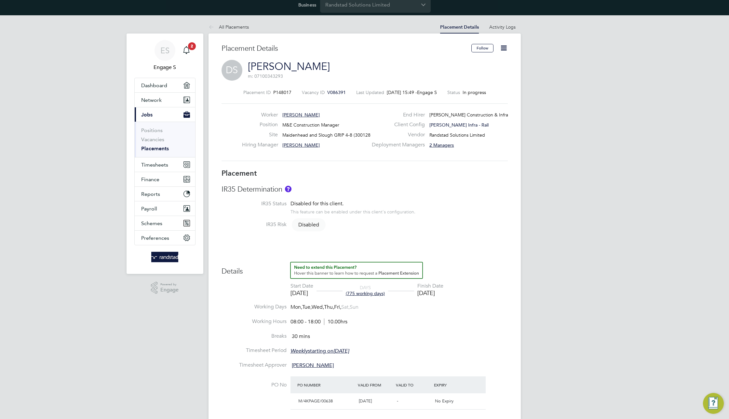
click at [505, 49] on icon at bounding box center [504, 48] width 8 height 8
click at [489, 64] on li "Edit Placement e" at bounding box center [483, 63] width 48 height 9
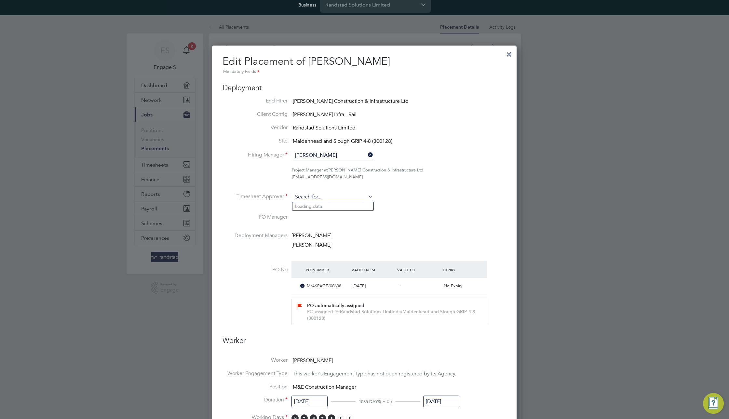
click at [344, 201] on input at bounding box center [333, 197] width 80 height 10
click at [339, 223] on li "Luk e W" at bounding box center [333, 224] width 81 height 9
type input "Luke W"
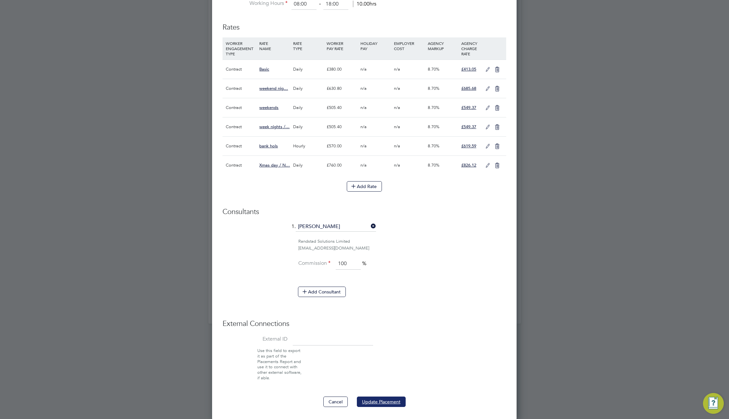
click at [391, 402] on button "Update Placement" at bounding box center [381, 402] width 49 height 10
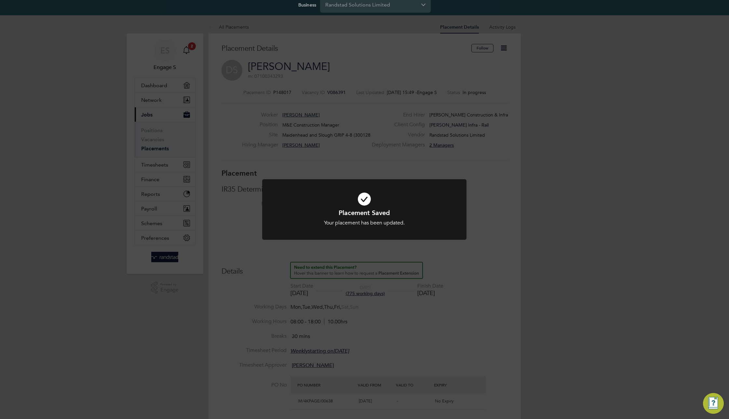
click at [498, 219] on div "Placement Saved Your placement has been updated. Cancel Okay" at bounding box center [364, 209] width 729 height 419
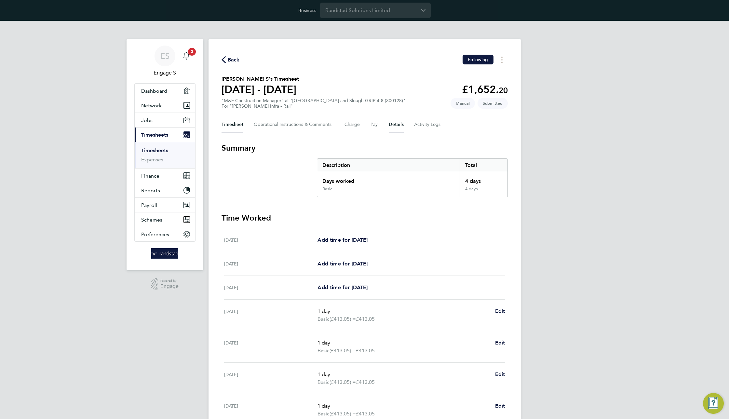
click at [397, 124] on button "Details" at bounding box center [396, 125] width 15 height 16
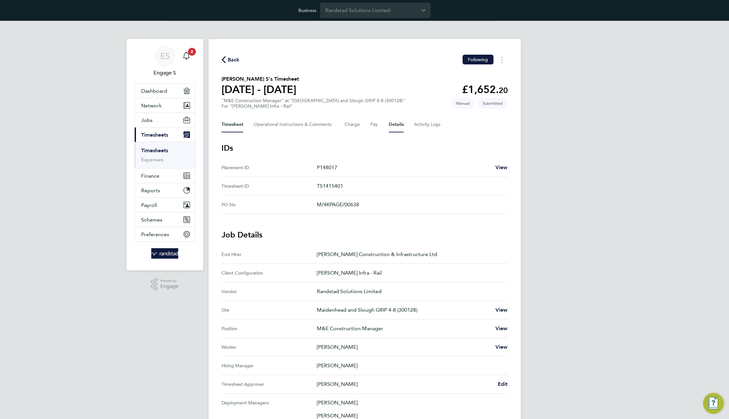
click at [231, 123] on button "Timesheet" at bounding box center [233, 125] width 22 height 16
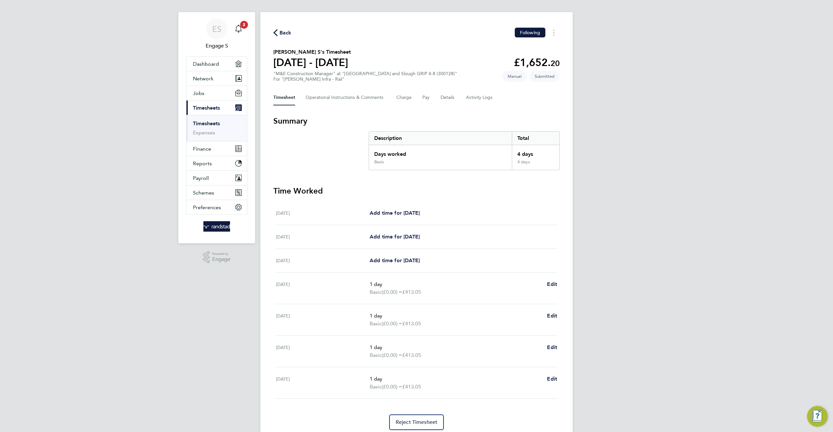
scroll to position [51, 0]
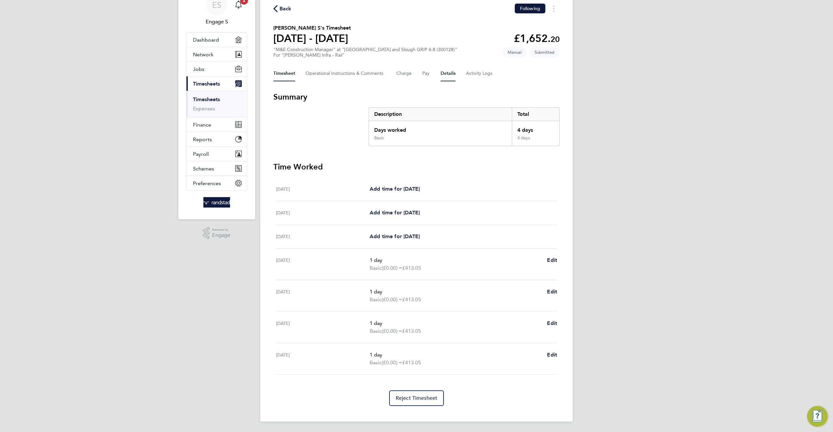
click at [448, 74] on button "Details" at bounding box center [448, 74] width 15 height 16
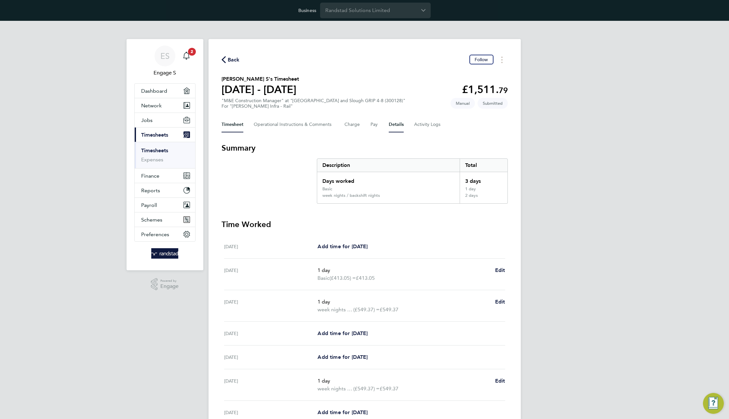
click at [396, 125] on button "Details" at bounding box center [396, 125] width 15 height 16
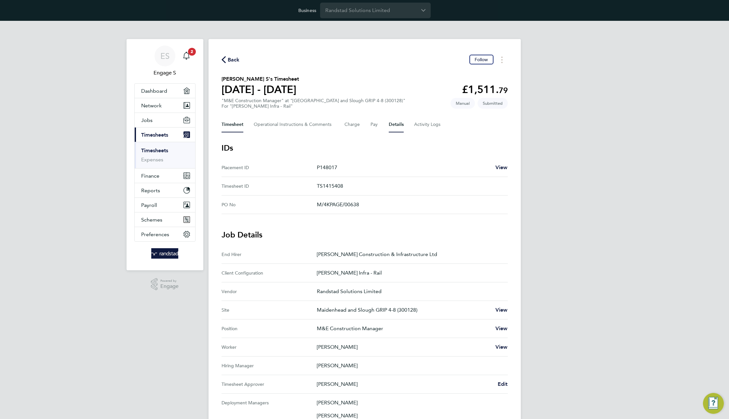
click at [230, 122] on button "Timesheet" at bounding box center [233, 125] width 22 height 16
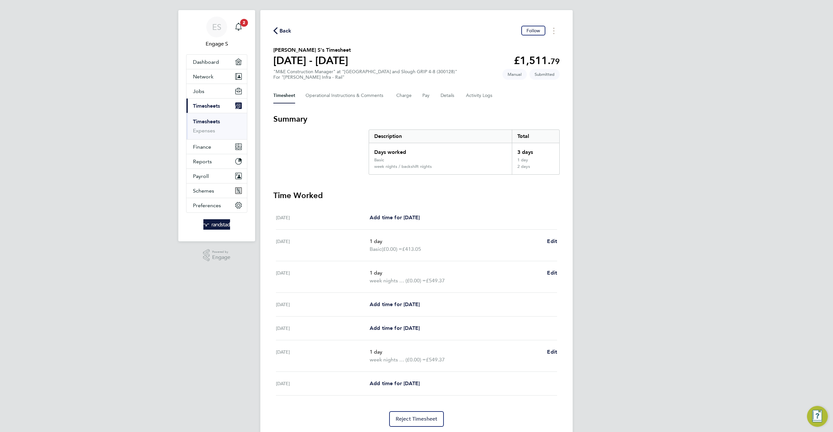
scroll to position [50, 0]
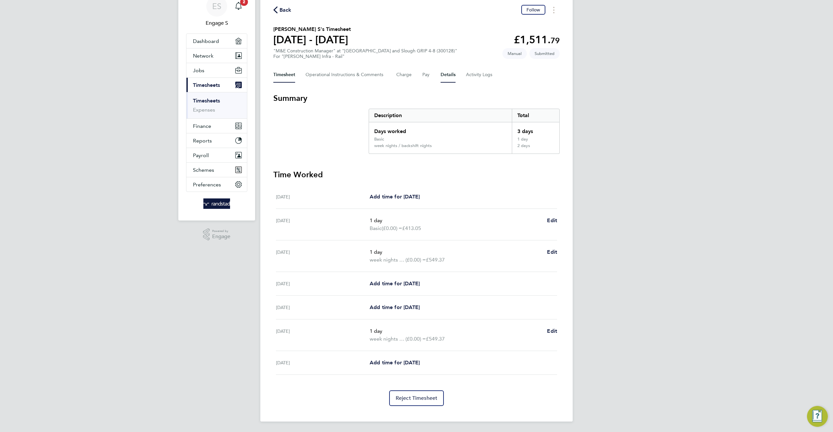
click at [442, 76] on button "Details" at bounding box center [448, 75] width 15 height 16
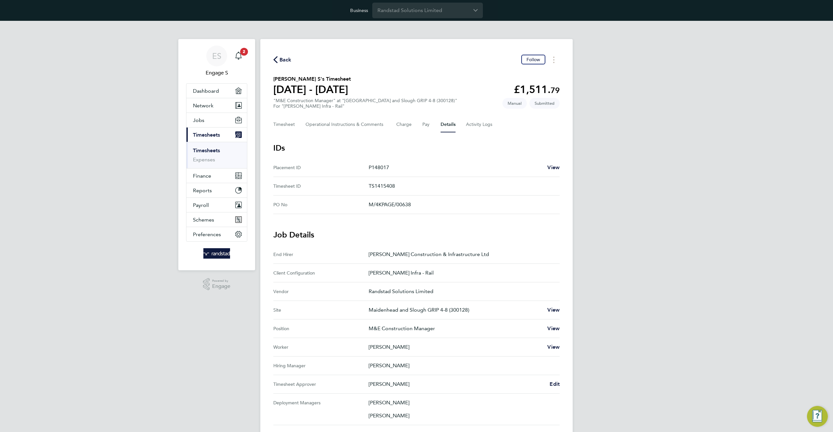
click at [418, 196] on No "PO No M/4KPAGE/00638" at bounding box center [416, 205] width 286 height 19
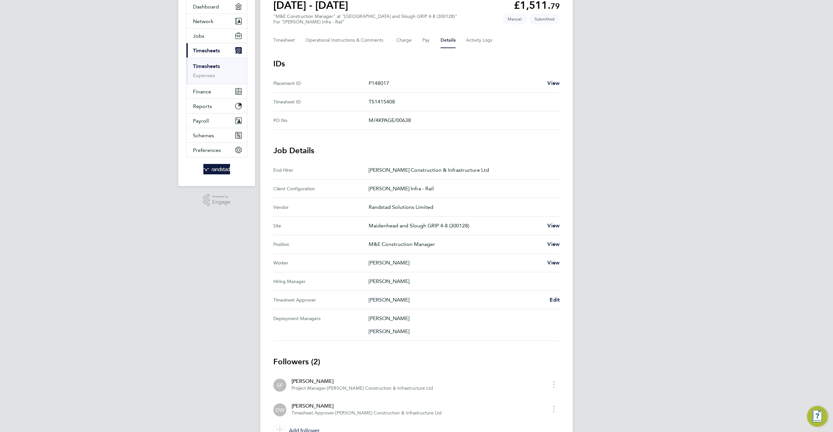
scroll to position [118, 0]
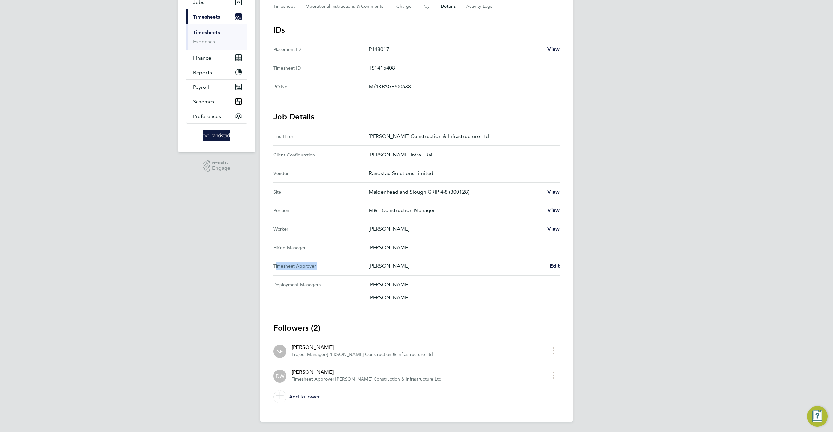
drag, startPoint x: 390, startPoint y: 262, endPoint x: 385, endPoint y: 264, distance: 5.1
click at [344, 257] on Approver "Timesheet Approver [PERSON_NAME] Edit" at bounding box center [416, 266] width 286 height 19
drag, startPoint x: 392, startPoint y: 265, endPoint x: 372, endPoint y: 270, distance: 20.8
click at [372, 270] on Approver "Timesheet Approver [PERSON_NAME] Edit" at bounding box center [416, 266] width 286 height 19
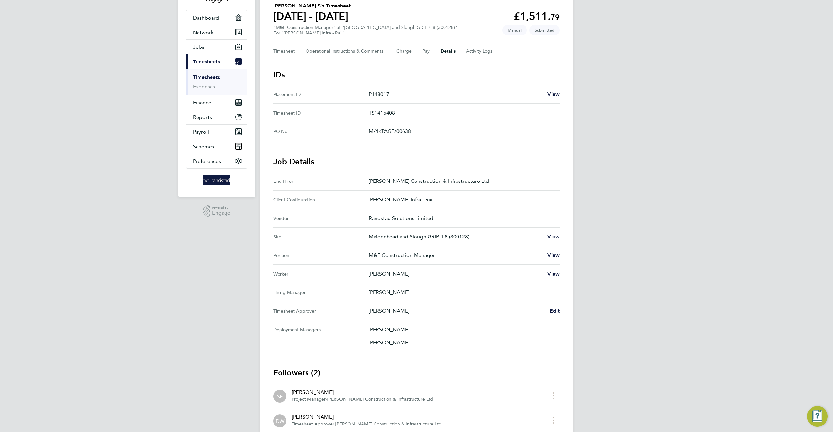
scroll to position [118, 0]
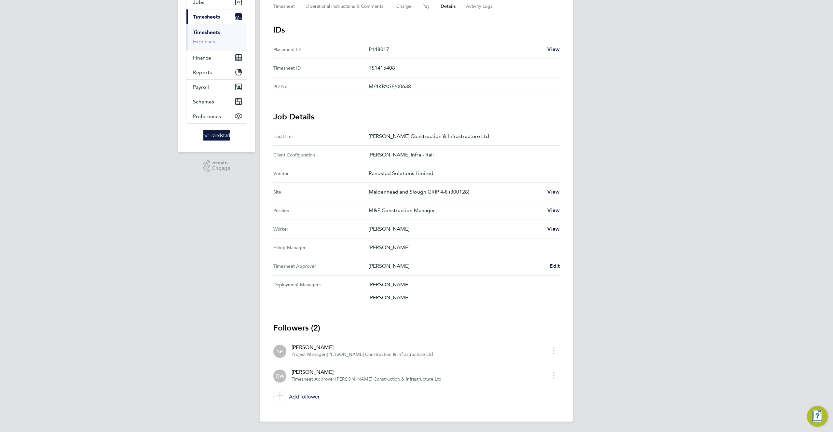
click at [567, 161] on div "Back Follow Daniel S's Timesheet 02 - 08 Aug 2025 £1,511. 79 "M&E Construction …" at bounding box center [416, 171] width 312 height 501
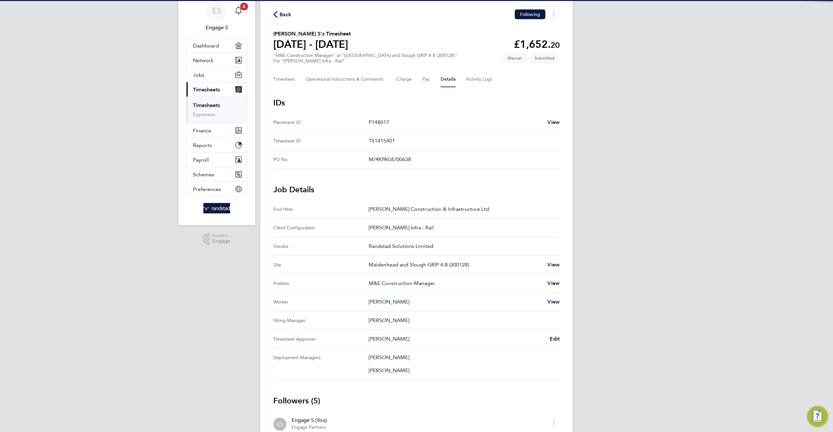
scroll to position [192, 0]
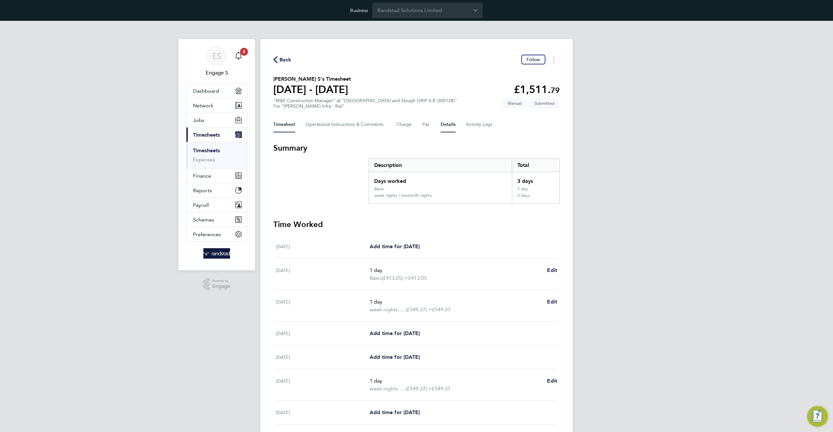
click at [443, 122] on button "Details" at bounding box center [448, 125] width 15 height 16
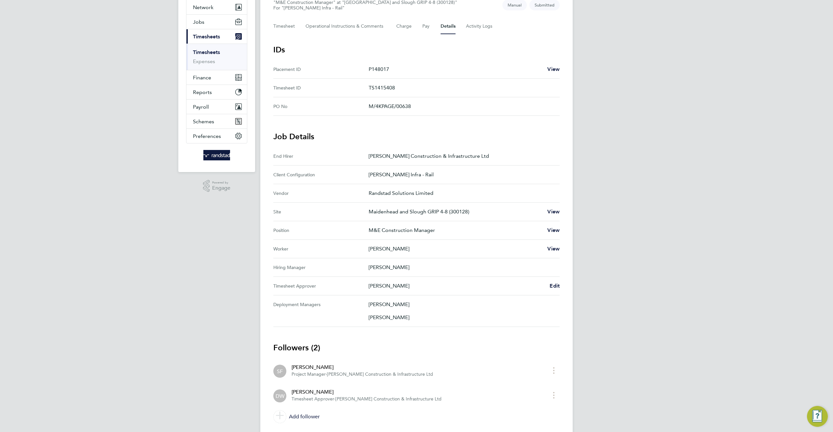
scroll to position [65, 0]
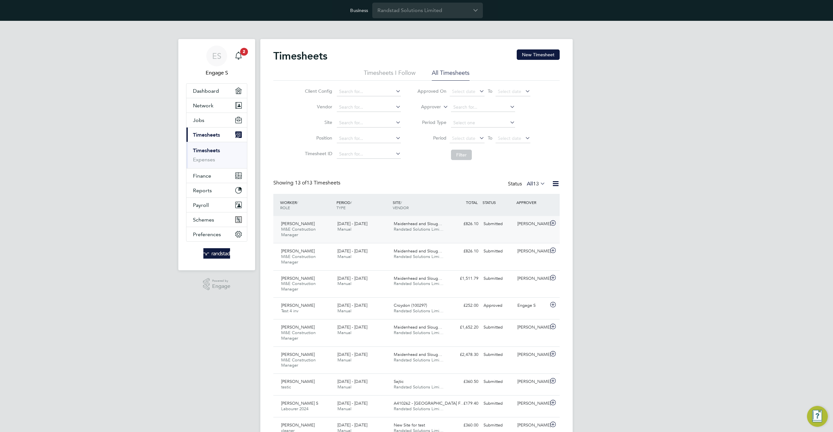
click at [433, 228] on span "Randstad Solutions Limi…" at bounding box center [419, 229] width 50 height 6
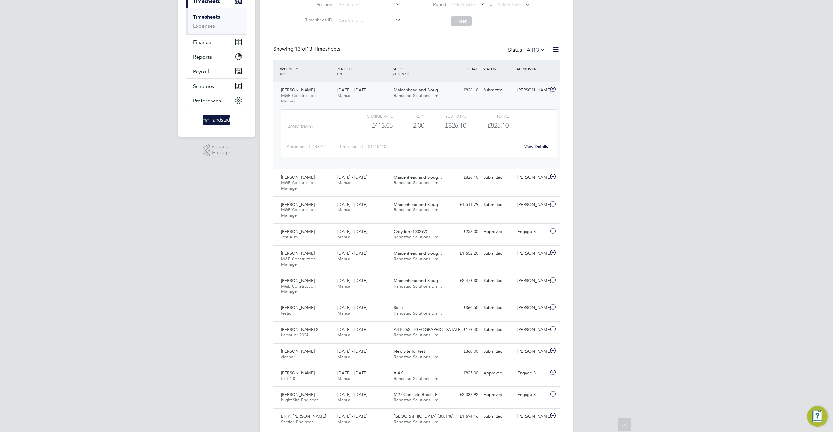
click at [537, 149] on link "View Details" at bounding box center [536, 147] width 24 height 6
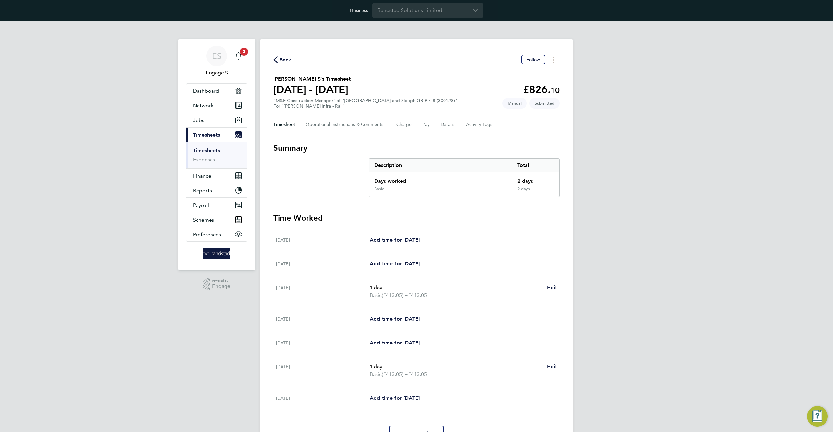
click at [439, 126] on div "Timesheet Operational Instructions & Comments Charge Pay Details Activity Logs" at bounding box center [416, 125] width 286 height 16
click at [447, 129] on button "Details" at bounding box center [448, 125] width 15 height 16
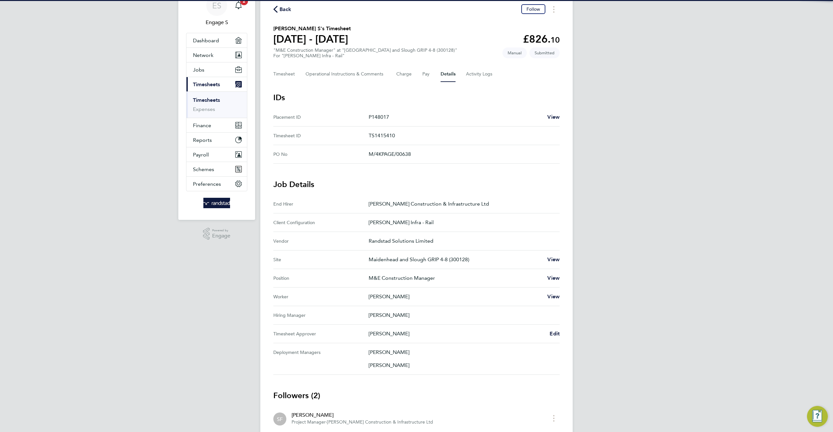
scroll to position [118, 0]
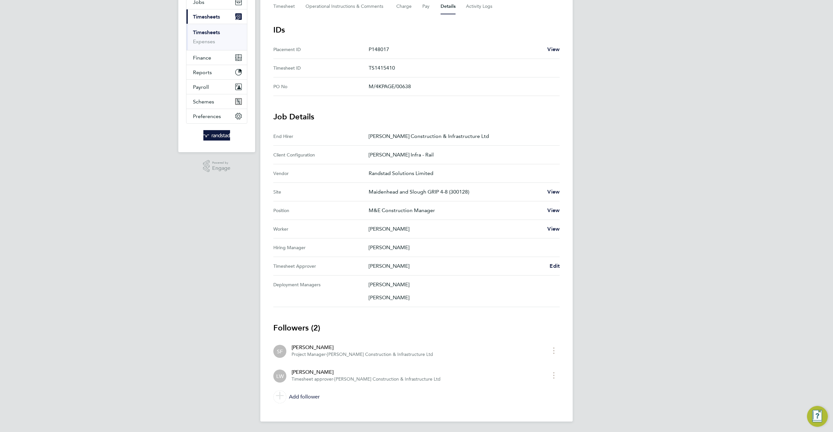
drag, startPoint x: 387, startPoint y: 264, endPoint x: 331, endPoint y: 264, distance: 55.6
click at [331, 264] on Approver "Timesheet Approver Luke W Edit" at bounding box center [416, 266] width 286 height 19
drag, startPoint x: 408, startPoint y: 266, endPoint x: 338, endPoint y: 259, distance: 70.4
click at [338, 259] on Approver "Timesheet Approver Luke W Edit" at bounding box center [416, 266] width 286 height 19
click at [394, 260] on Approver "Timesheet Approver Luke W Edit" at bounding box center [416, 266] width 286 height 19
